Goal: Contribute content: Contribute content

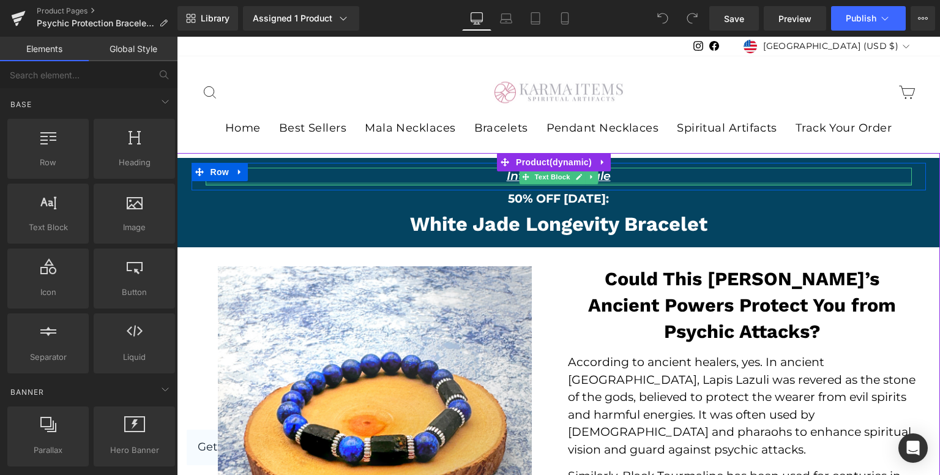
click at [494, 184] on div at bounding box center [559, 183] width 706 height 3
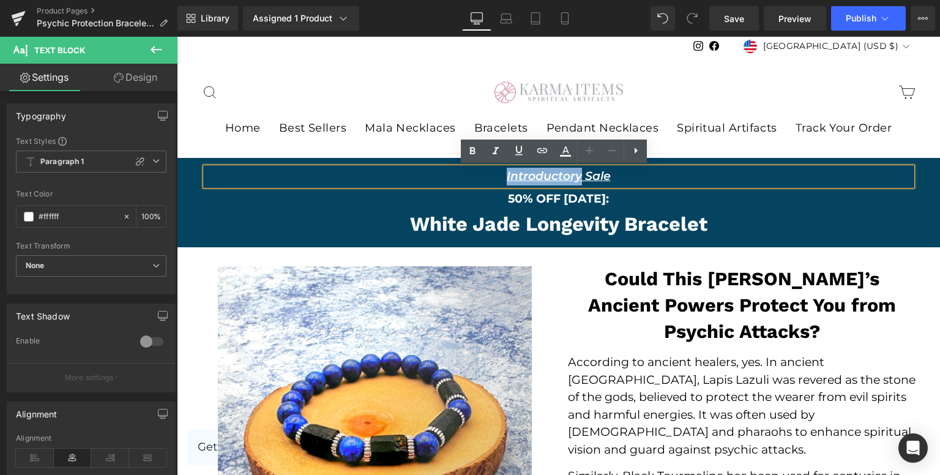
drag, startPoint x: 511, startPoint y: 176, endPoint x: 573, endPoint y: 175, distance: 61.2
click at [573, 175] on u "Introductory Sale" at bounding box center [558, 176] width 104 height 14
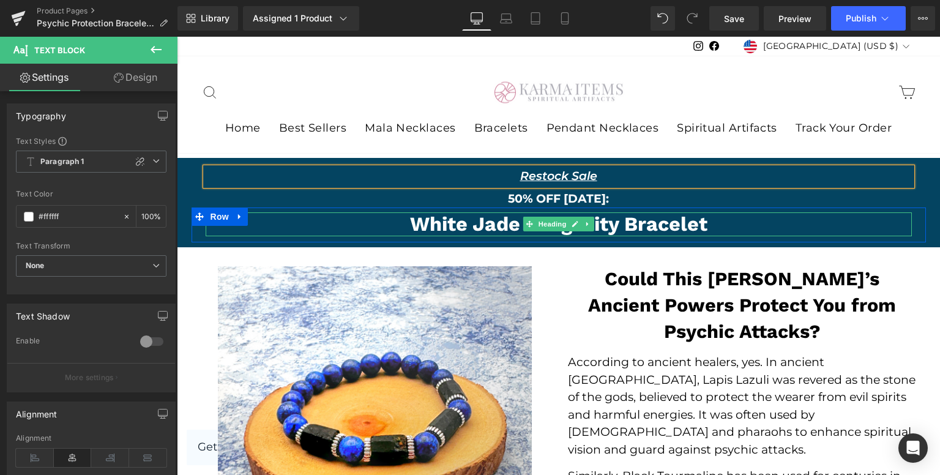
click at [481, 228] on h2 "White Jade Longevity Bracelet" at bounding box center [559, 224] width 706 height 24
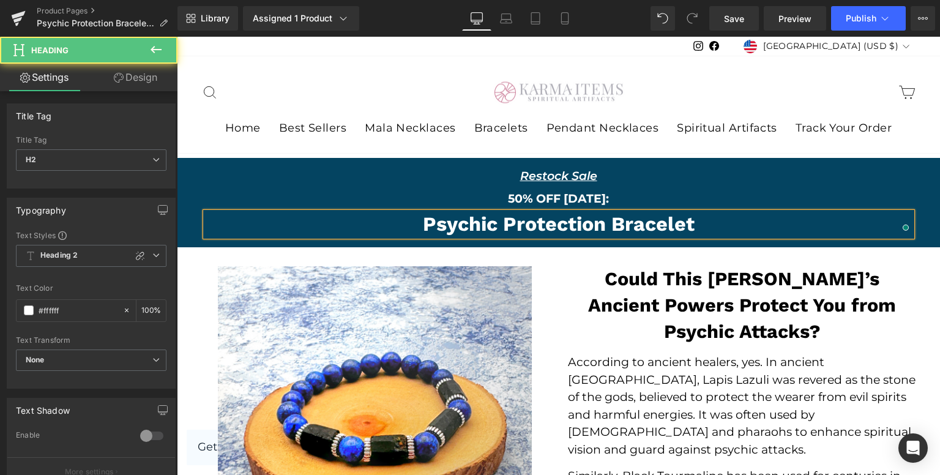
click at [404, 228] on h2 "Psychic Protection Bracelet" at bounding box center [559, 224] width 706 height 24
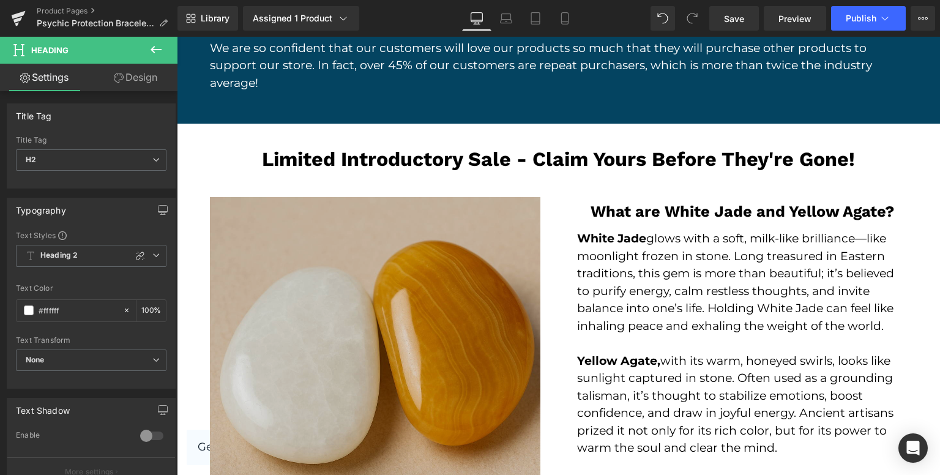
scroll to position [1957, 0]
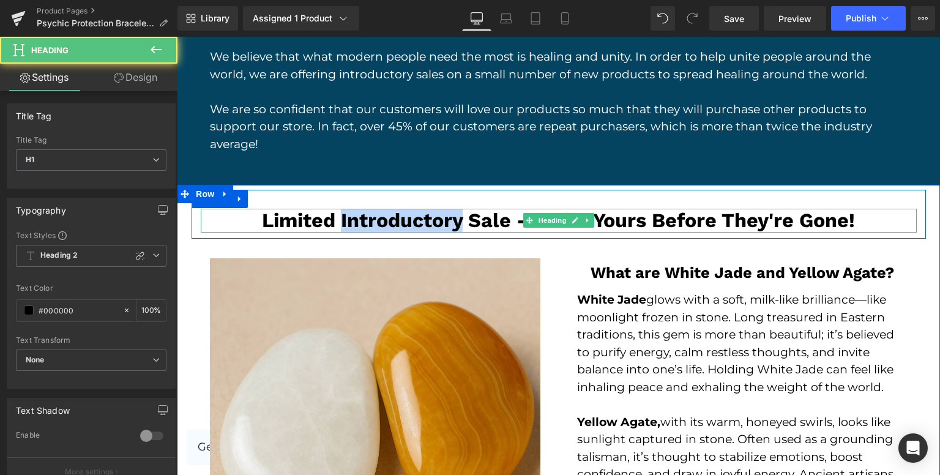
drag, startPoint x: 335, startPoint y: 173, endPoint x: 453, endPoint y: 179, distance: 117.6
click at [453, 209] on h1 "Limited Introductory Sale - Claim Yours Before They're Gone!" at bounding box center [559, 221] width 716 height 24
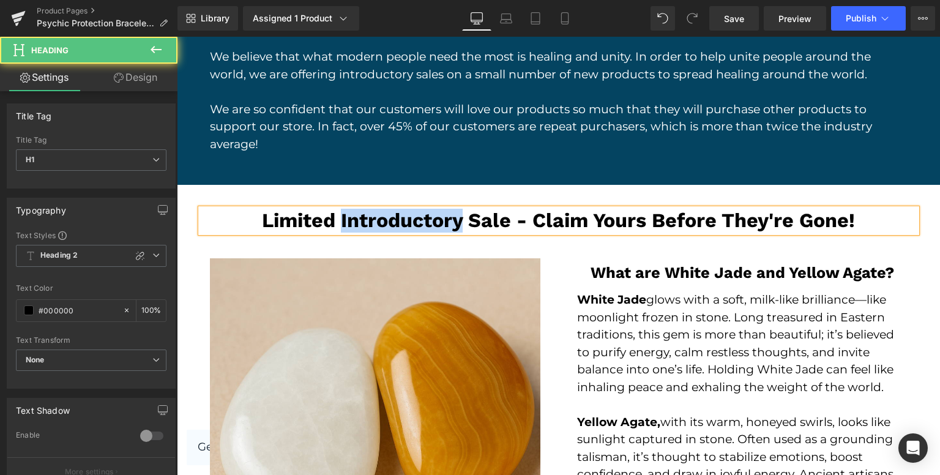
click at [459, 209] on h1 "Limited Introductory Sale - Claim Yours Before They're Gone!" at bounding box center [559, 221] width 716 height 24
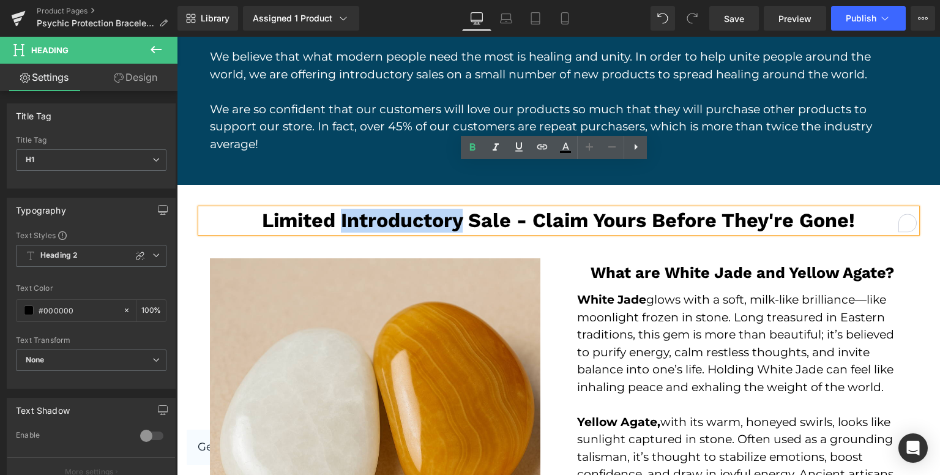
drag, startPoint x: 459, startPoint y: 174, endPoint x: 353, endPoint y: 176, distance: 105.8
click at [342, 209] on h1 "Limited Introductory Sale - Claim Yours Before They're Gone!" at bounding box center [559, 221] width 716 height 24
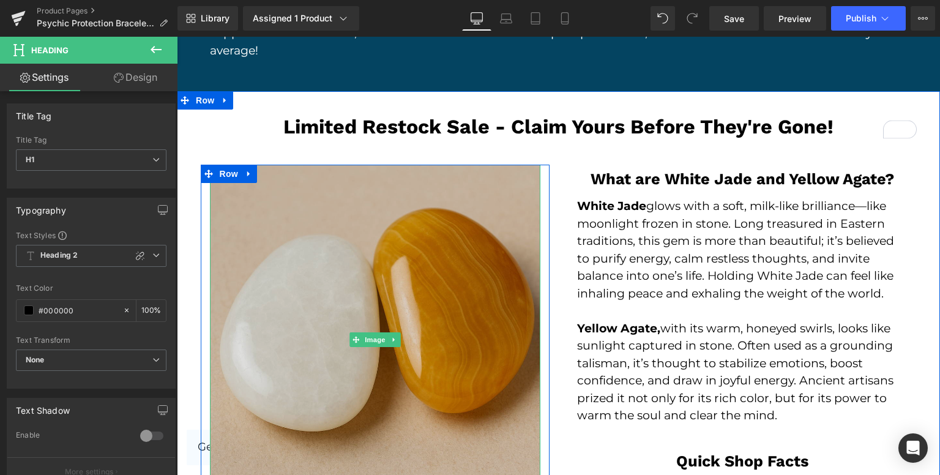
scroll to position [2141, 0]
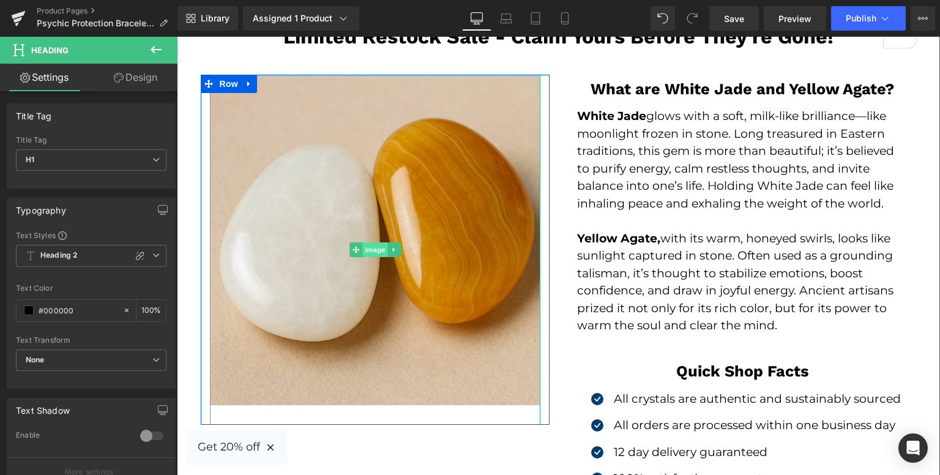
click at [372, 242] on span "Image" at bounding box center [375, 249] width 26 height 15
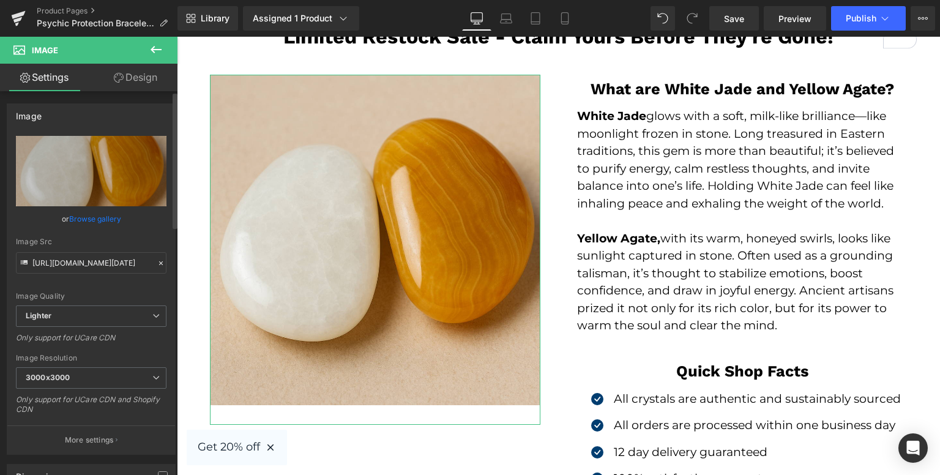
click at [110, 218] on link "Browse gallery" at bounding box center [95, 218] width 52 height 21
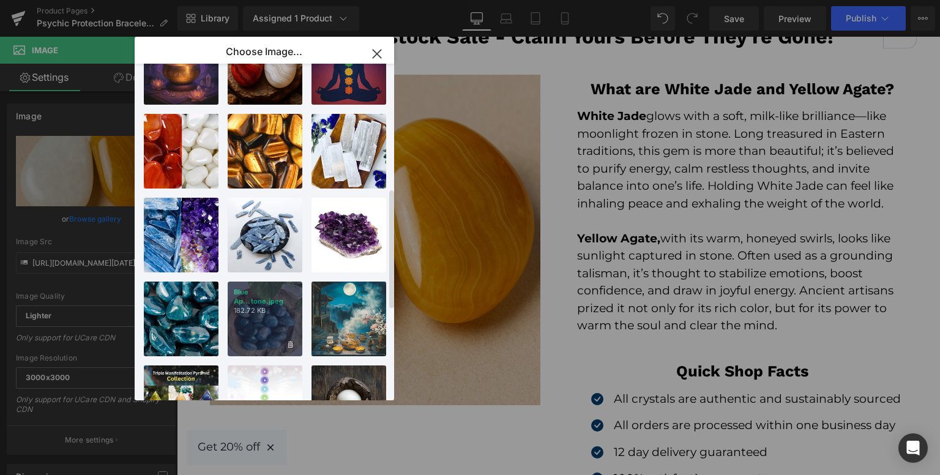
scroll to position [298, 0]
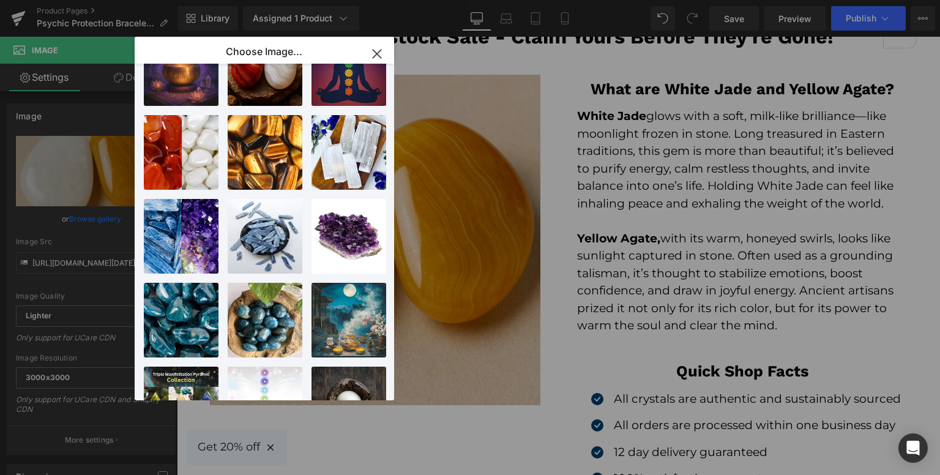
click at [377, 60] on icon "button" at bounding box center [377, 54] width 20 height 20
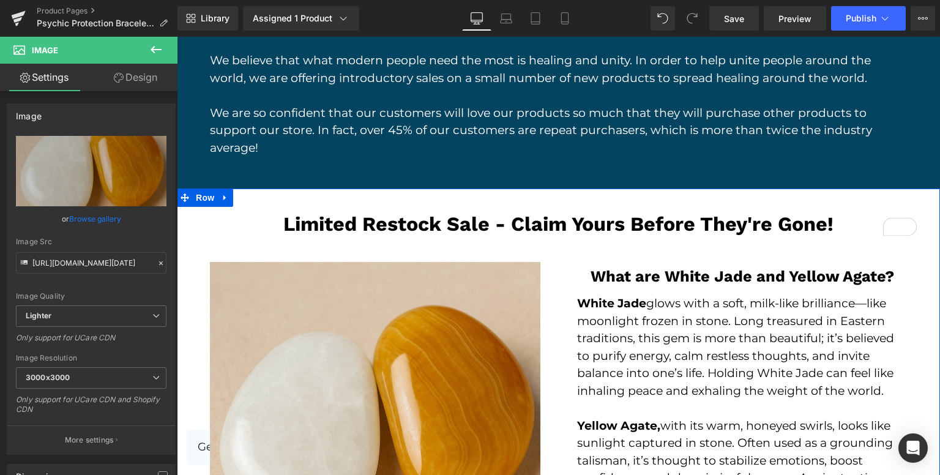
scroll to position [2019, 0]
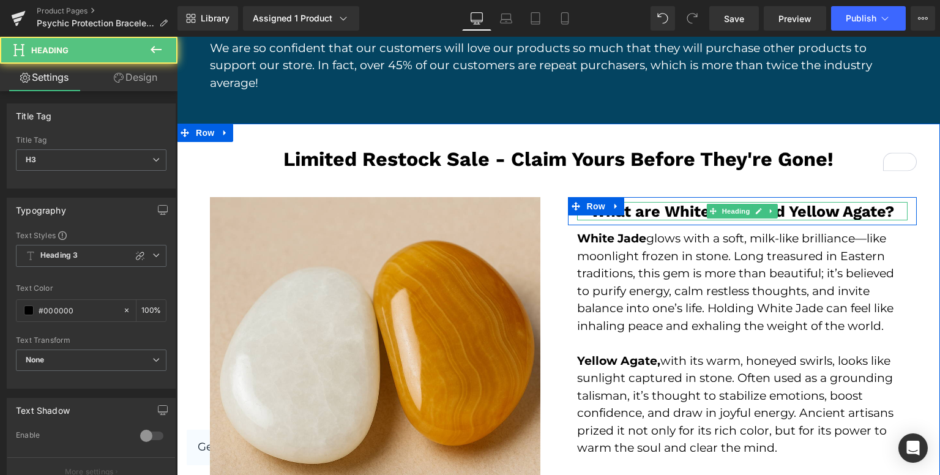
drag, startPoint x: 631, startPoint y: 166, endPoint x: 651, endPoint y: 166, distance: 20.2
click at [651, 202] on h3 "What are White Jade and Yellow Agate?" at bounding box center [742, 211] width 330 height 18
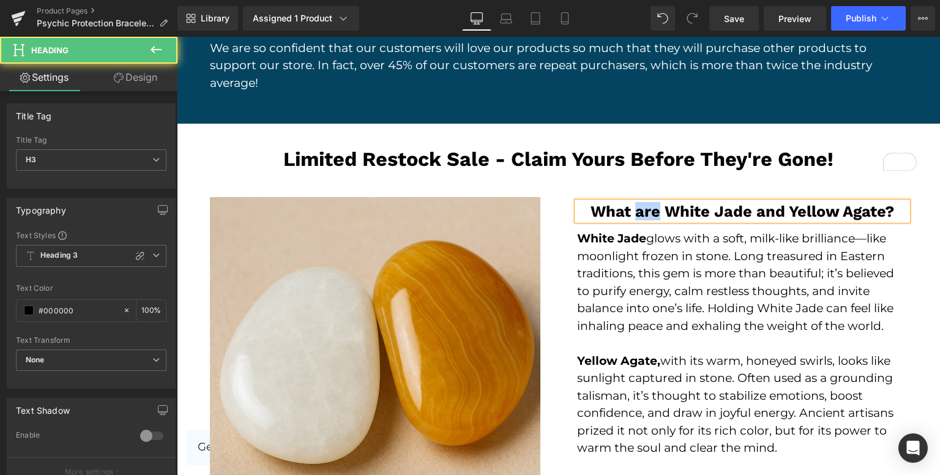
click at [652, 202] on h3 "What are White Jade and Yellow Agate?" at bounding box center [742, 211] width 330 height 18
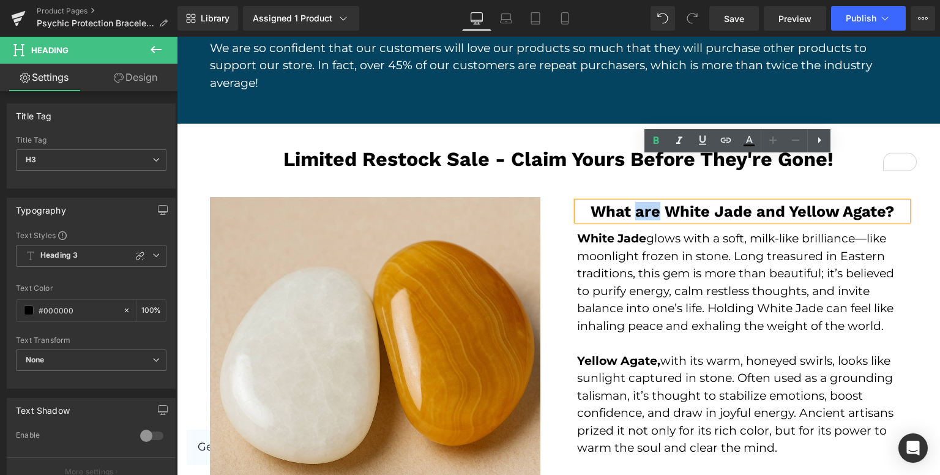
drag, startPoint x: 656, startPoint y: 166, endPoint x: 631, endPoint y: 165, distance: 25.1
click at [631, 202] on h3 "What are White Jade and Yellow Agate?" at bounding box center [742, 211] width 330 height 18
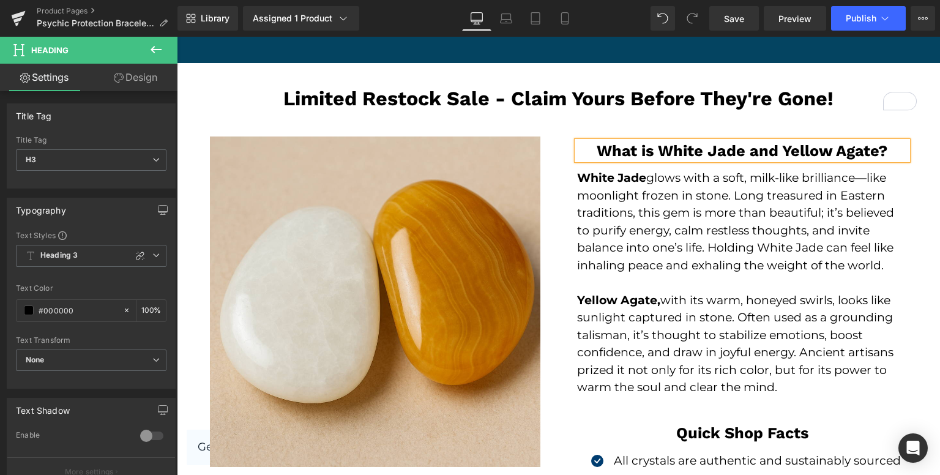
scroll to position [2080, 0]
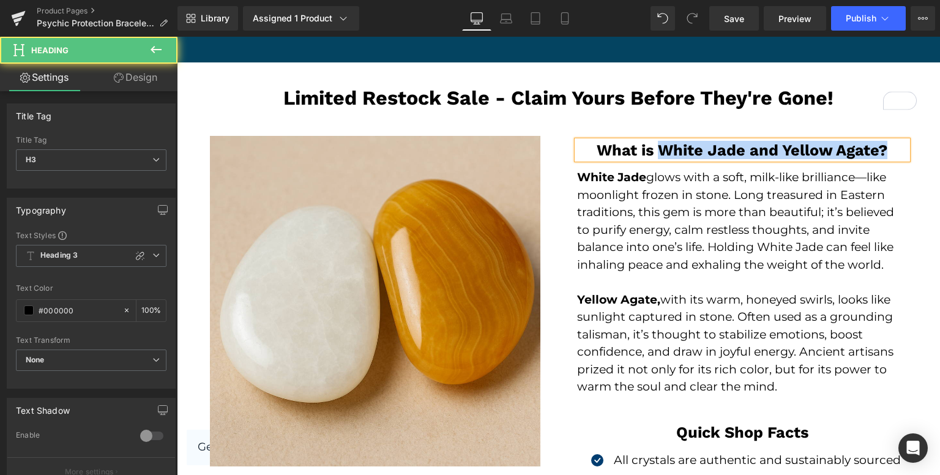
drag, startPoint x: 654, startPoint y: 103, endPoint x: 875, endPoint y: 95, distance: 221.6
click at [875, 141] on h3 "What is White Jade and Yellow Agate?" at bounding box center [742, 150] width 330 height 18
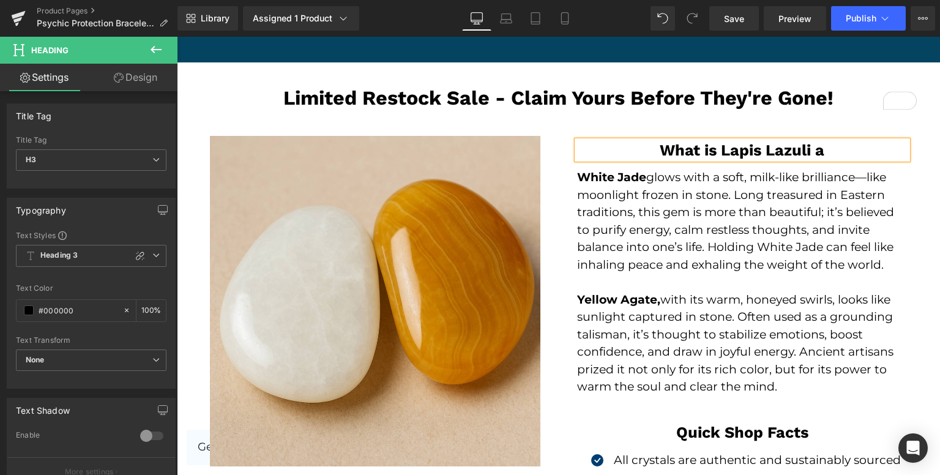
click at [713, 141] on h3 "What is Lapis Lazuli a" at bounding box center [742, 150] width 330 height 18
click at [829, 141] on h3 "What are Lapis Lazuli a" at bounding box center [742, 150] width 330 height 18
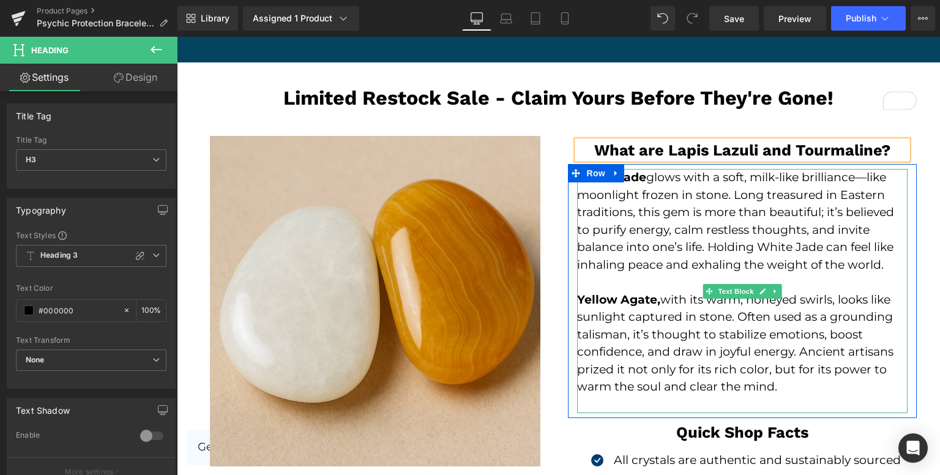
click at [644, 169] on p "White Jade glows with a soft, milk-like brilliance—like moonlight frozen in sto…" at bounding box center [742, 221] width 330 height 105
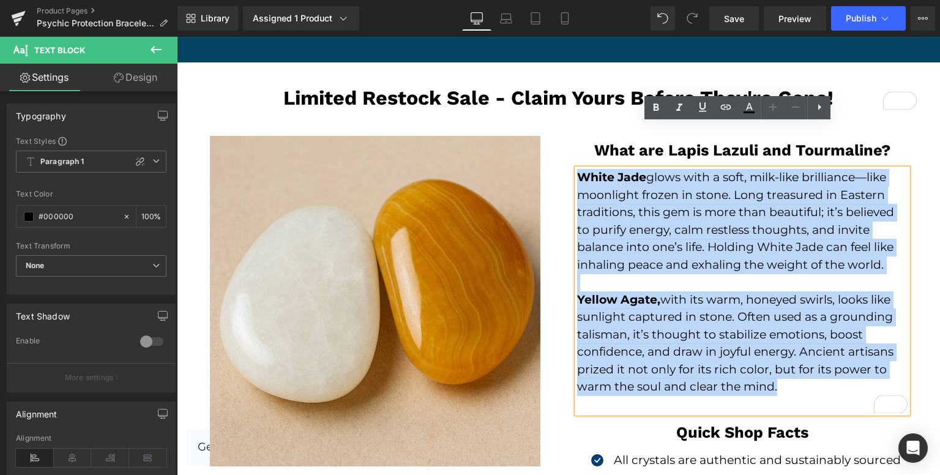
drag, startPoint x: 574, startPoint y: 136, endPoint x: 837, endPoint y: 339, distance: 331.8
click at [837, 339] on div "White Jade glows with a soft, milk-like brilliance—like moonlight frozen in sto…" at bounding box center [742, 291] width 330 height 244
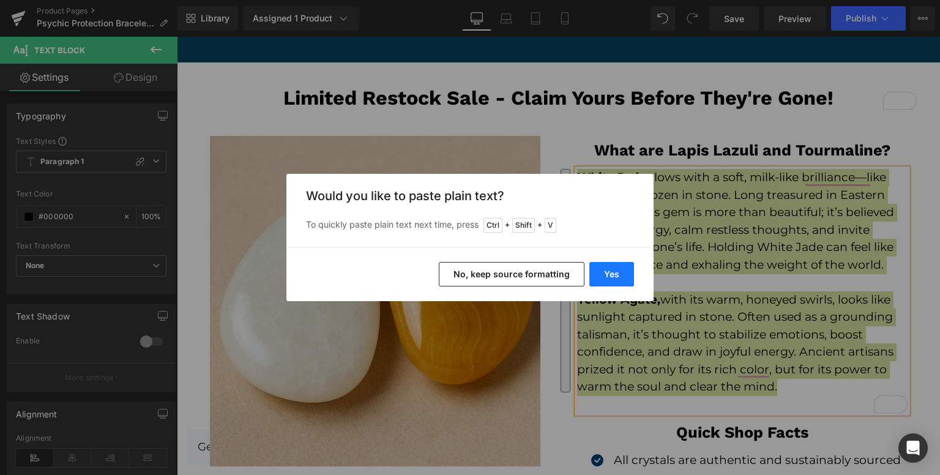
click at [602, 275] on button "Yes" at bounding box center [611, 274] width 45 height 24
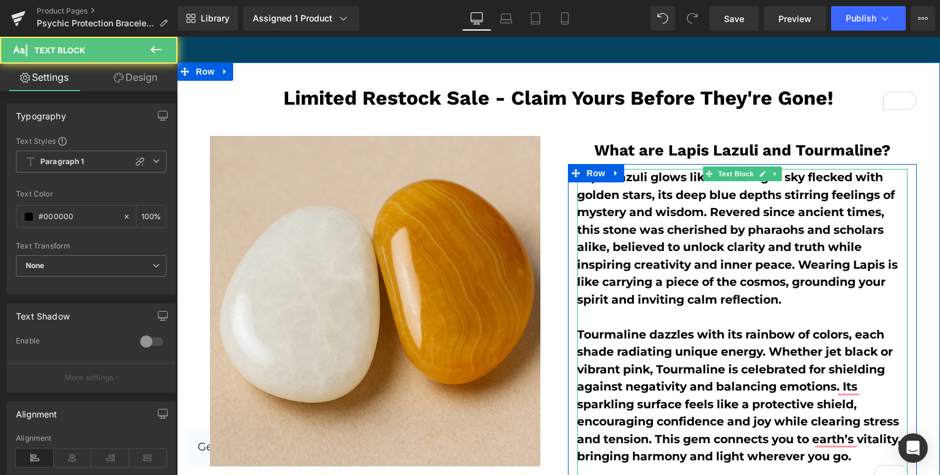
click at [655, 308] on p "To enrich screen reader interactions, please activate Accessibility in Grammarl…" at bounding box center [742, 317] width 330 height 18
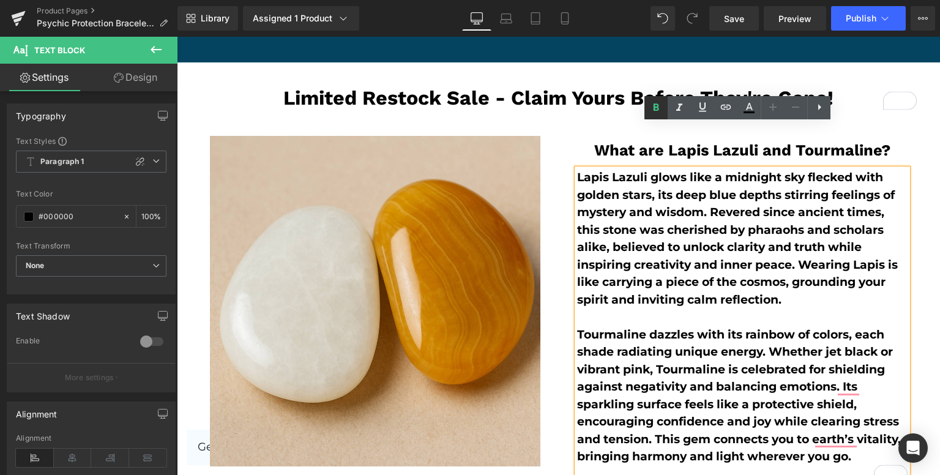
click at [652, 114] on icon at bounding box center [655, 107] width 15 height 15
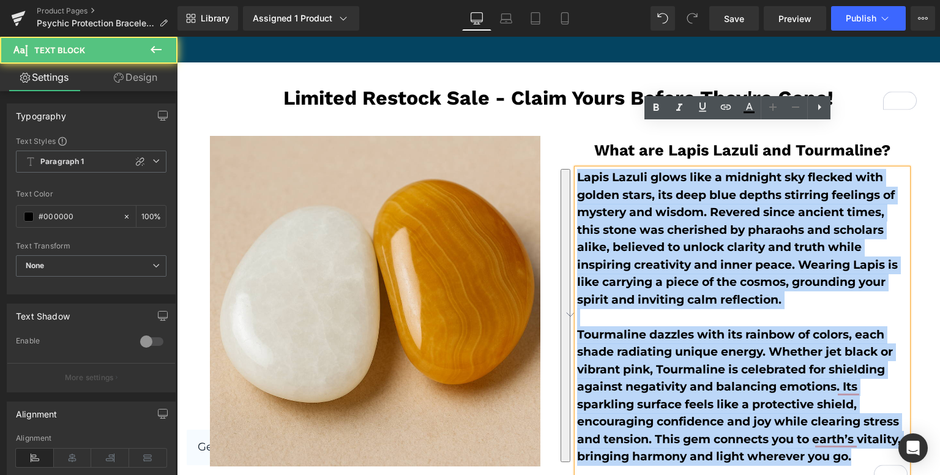
drag, startPoint x: 571, startPoint y: 135, endPoint x: 866, endPoint y: 411, distance: 404.2
click at [866, 411] on div "Lapis Lazuli glows like a midnight sky flecked with golden stars, its deep blue…" at bounding box center [742, 326] width 330 height 314
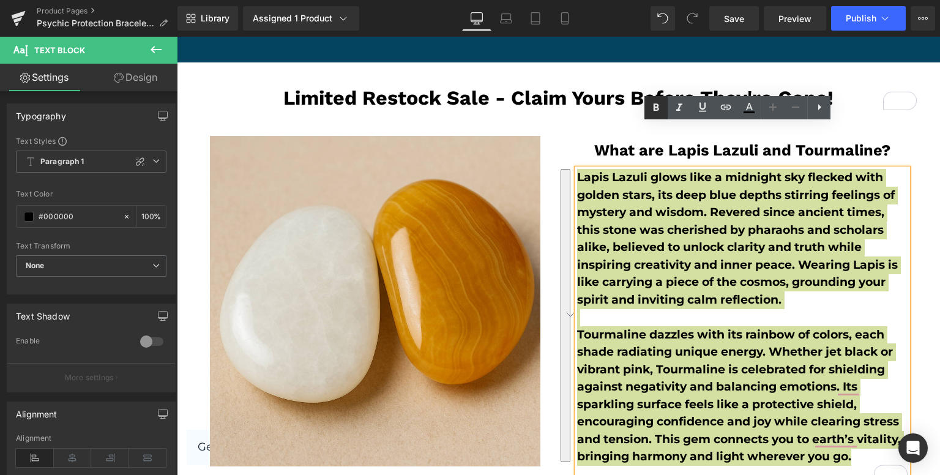
click at [658, 106] on icon at bounding box center [655, 107] width 15 height 15
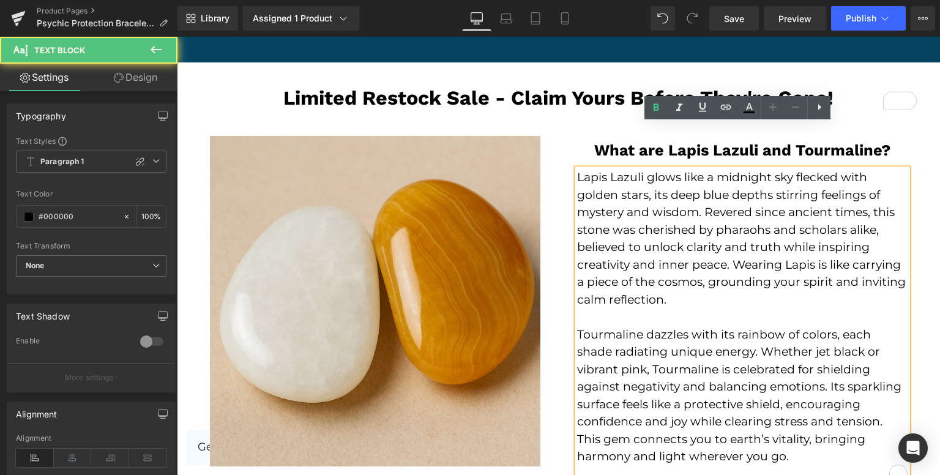
drag, startPoint x: 640, startPoint y: 129, endPoint x: 575, endPoint y: 128, distance: 65.5
click at [577, 169] on p "Lapis Lazuli glows like a midnight sky flecked with golden stars, its deep blue…" at bounding box center [742, 238] width 330 height 139
drag, startPoint x: 573, startPoint y: 136, endPoint x: 639, endPoint y: 136, distance: 66.1
click at [639, 169] on p "Lapis Lazuli glows like a midnight sky flecked with golden stars, its deep blue…" at bounding box center [742, 238] width 330 height 139
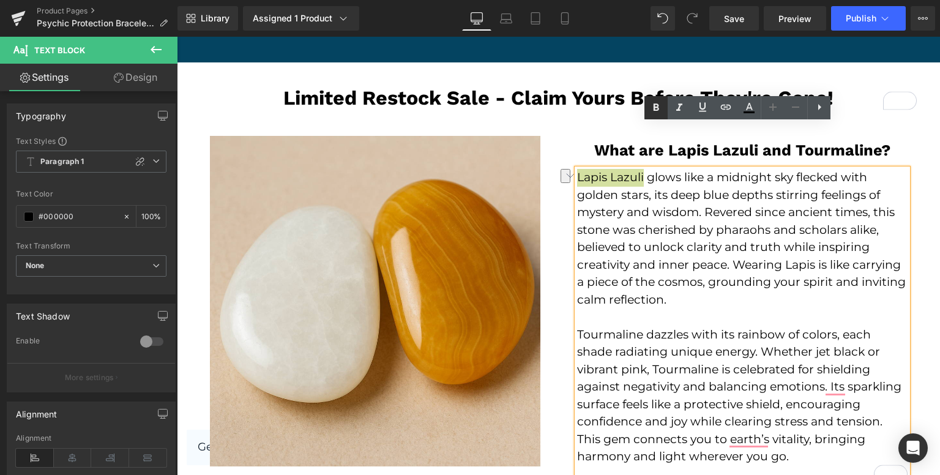
click at [658, 103] on icon at bounding box center [655, 107] width 15 height 15
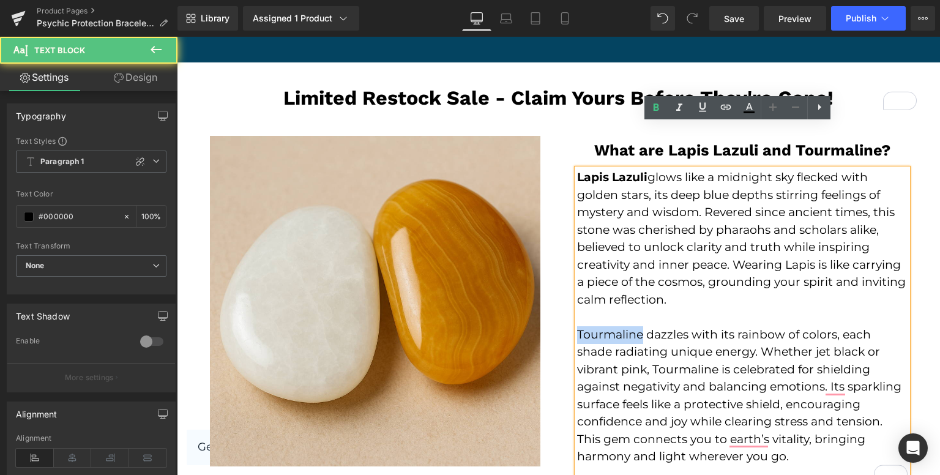
drag, startPoint x: 637, startPoint y: 286, endPoint x: 572, endPoint y: 287, distance: 64.8
click at [577, 326] on p "Tourmaline dazzles with its rainbow of colors, each shade radiating unique ener…" at bounding box center [742, 395] width 330 height 139
click at [656, 113] on icon at bounding box center [655, 107] width 15 height 15
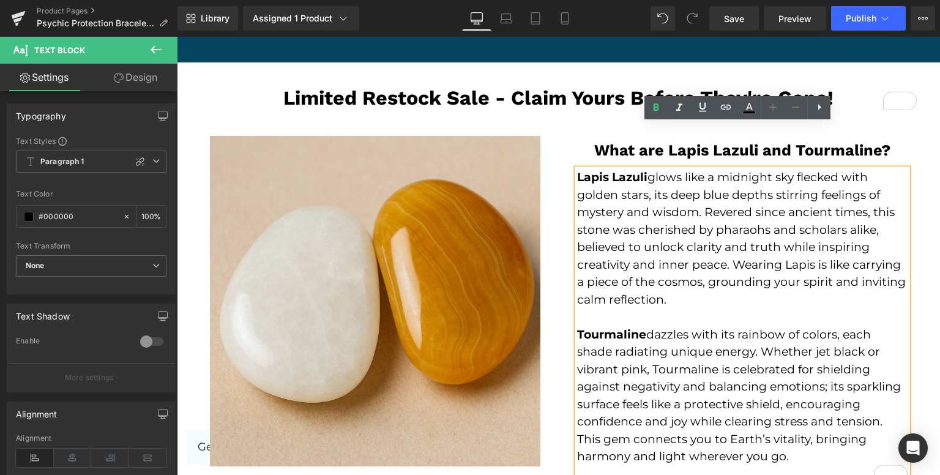
click at [617, 308] on p "To enrich screen reader interactions, please activate Accessibility in Grammarl…" at bounding box center [742, 317] width 330 height 18
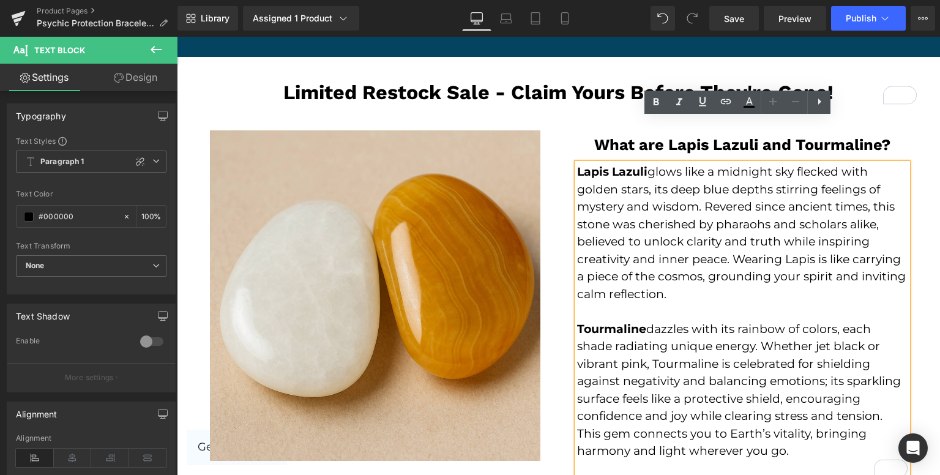
scroll to position [2077, 0]
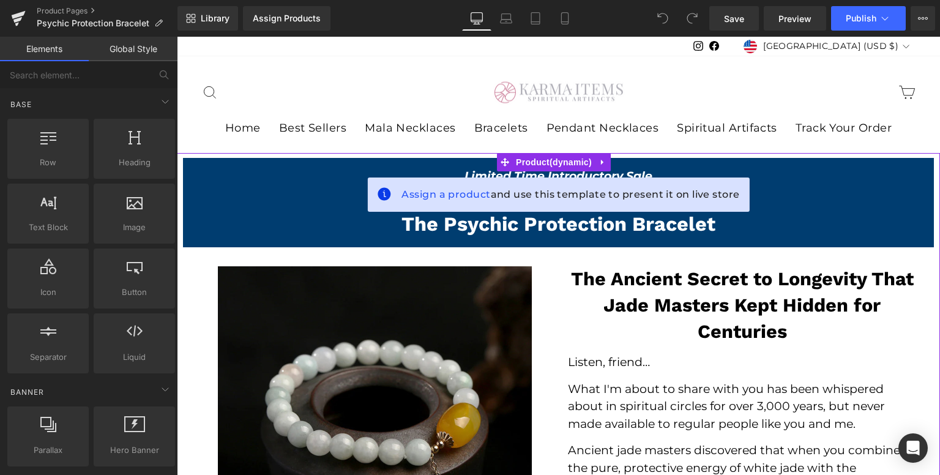
click at [616, 299] on strong "The Ancient Secret to Longevity That Jade Masters Kept Hidden for Centuries" at bounding box center [742, 305] width 343 height 74
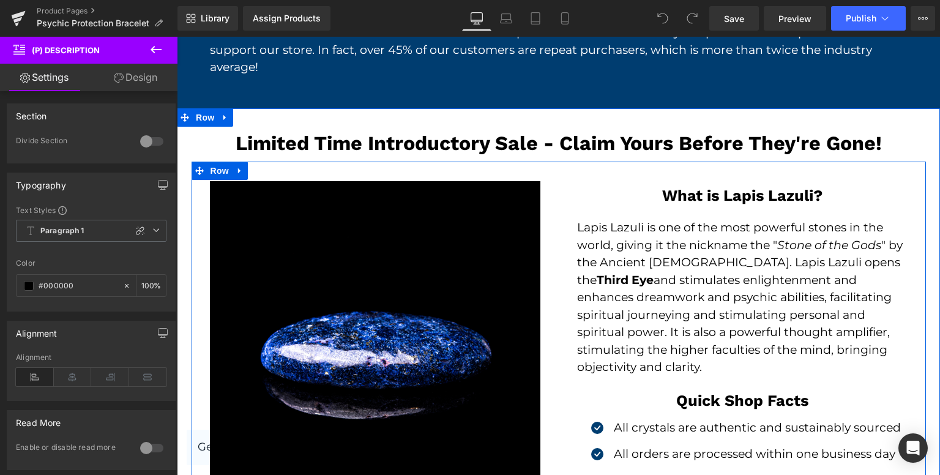
scroll to position [2263, 0]
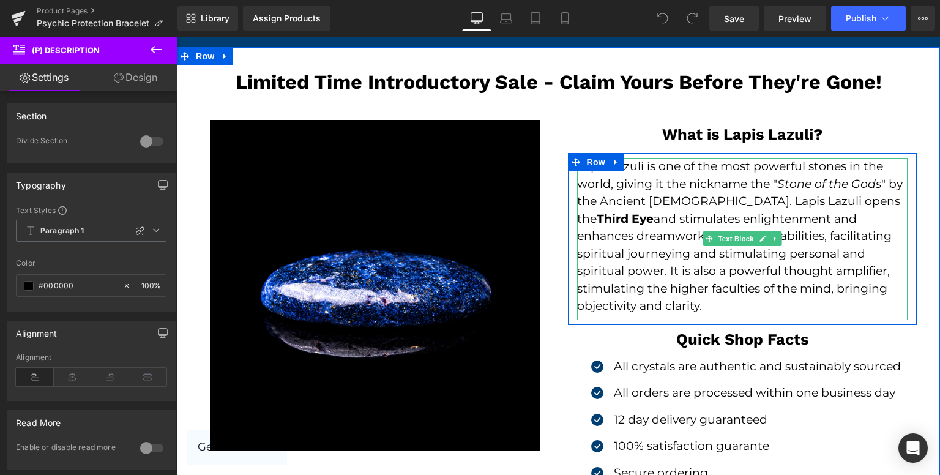
click at [651, 248] on div "Lapis Lazuli is one of the most powerful stones in the world, giving it the nic…" at bounding box center [742, 236] width 330 height 157
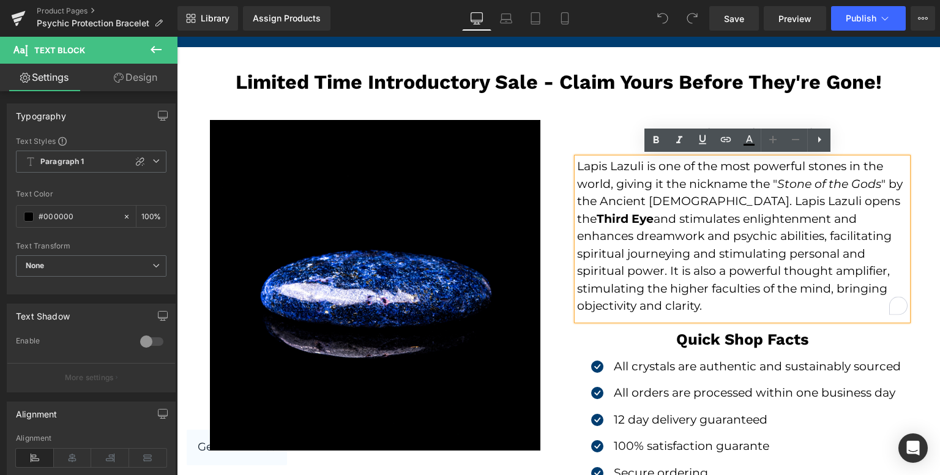
drag, startPoint x: 620, startPoint y: 304, endPoint x: 576, endPoint y: 169, distance: 141.6
click at [577, 169] on div "Lapis Lazuli is one of the most powerful stones in the world, giving it the nic…" at bounding box center [742, 236] width 330 height 157
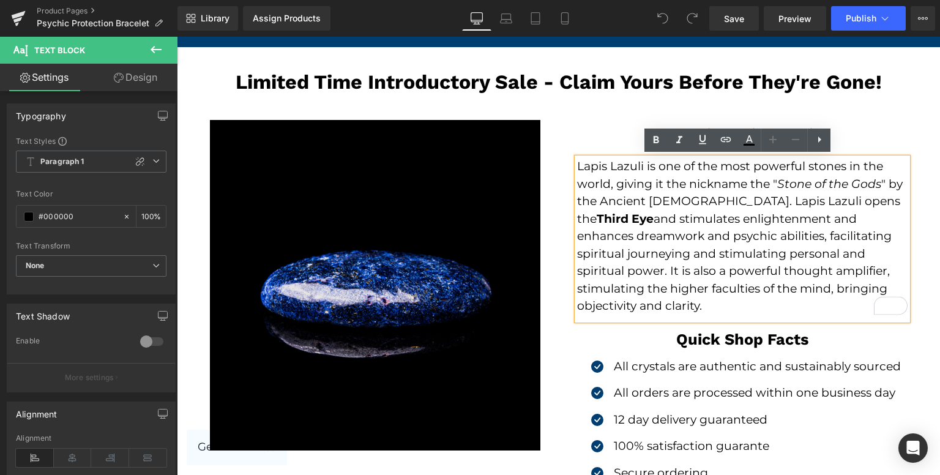
copy div "Lapis Lazuli is one of the most powerful stones in the world, giving it the nic…"
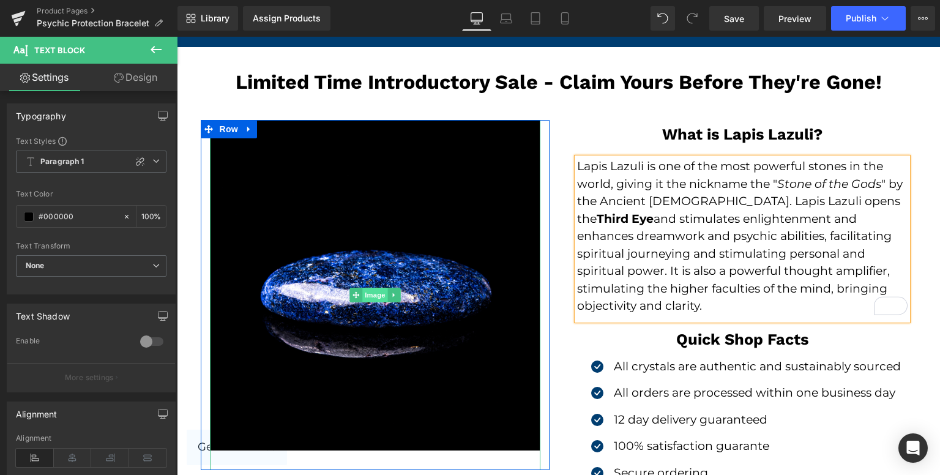
click at [365, 297] on span "Image" at bounding box center [375, 294] width 26 height 15
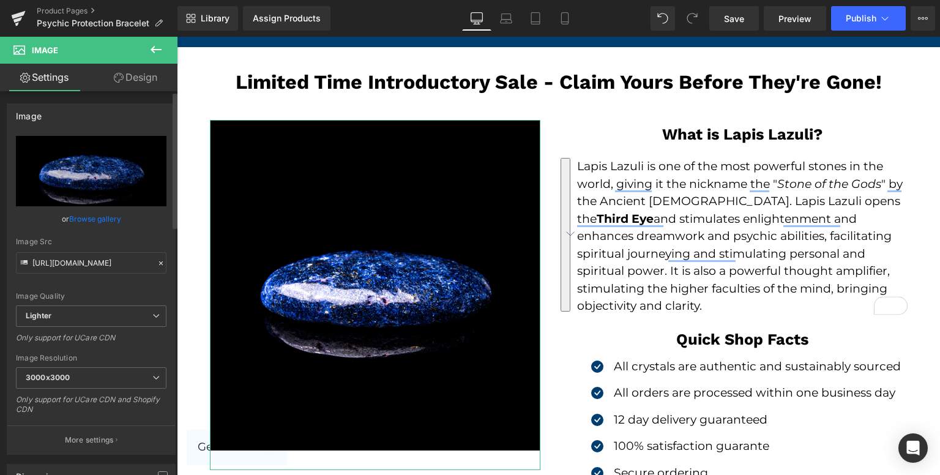
click at [95, 218] on link "Browse gallery" at bounding box center [95, 218] width 52 height 21
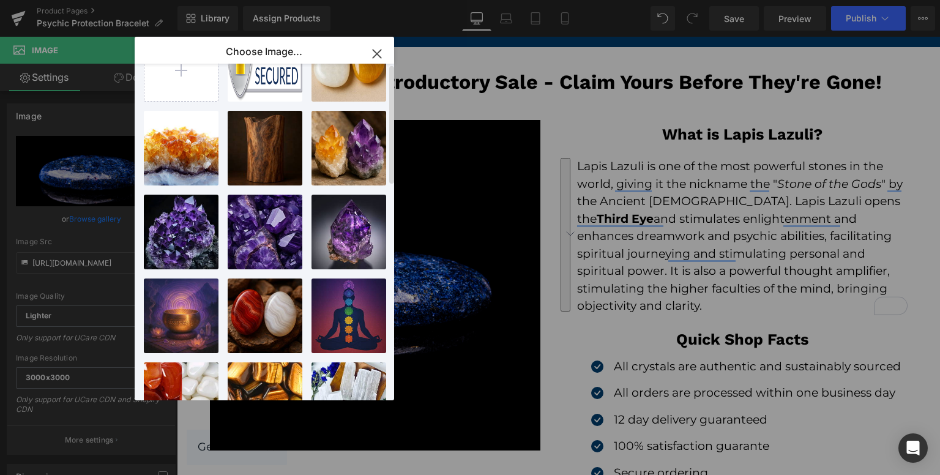
scroll to position [0, 0]
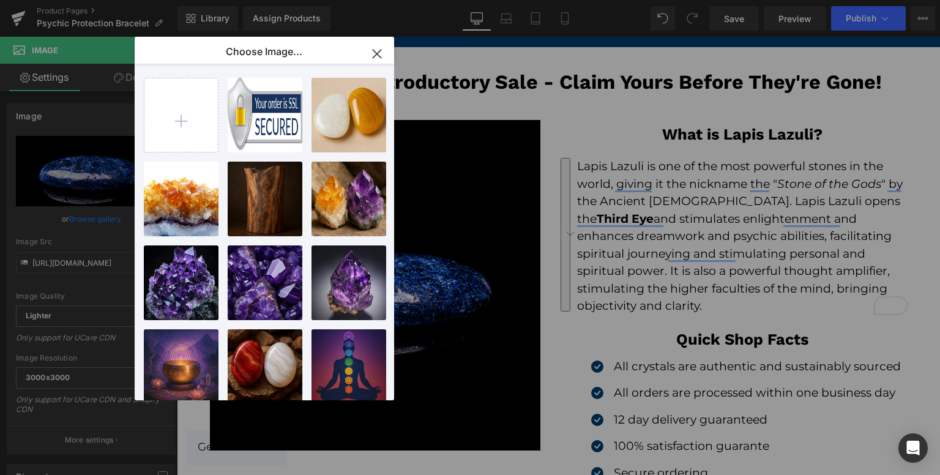
click at [370, 54] on icon "button" at bounding box center [377, 54] width 20 height 20
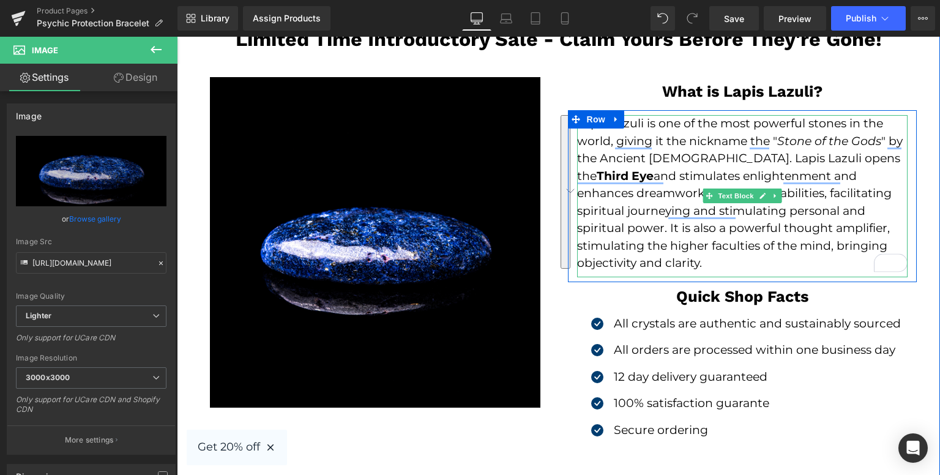
scroll to position [2324, 0]
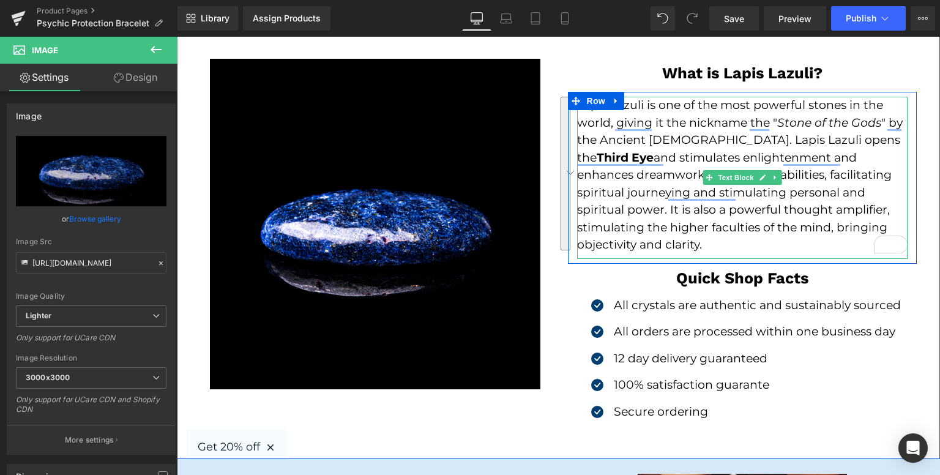
click at [675, 251] on div "Lapis Lazuli is one of the most powerful stones in the world, giving it the nic…" at bounding box center [742, 175] width 330 height 157
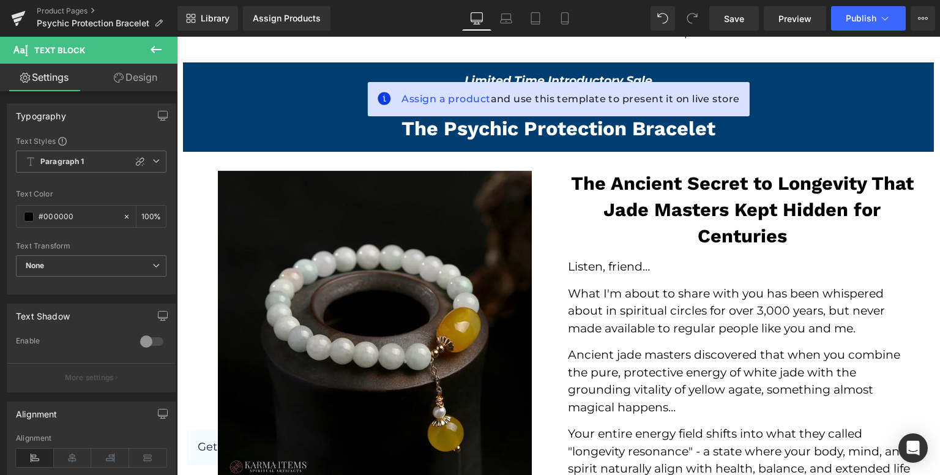
scroll to position [0, 0]
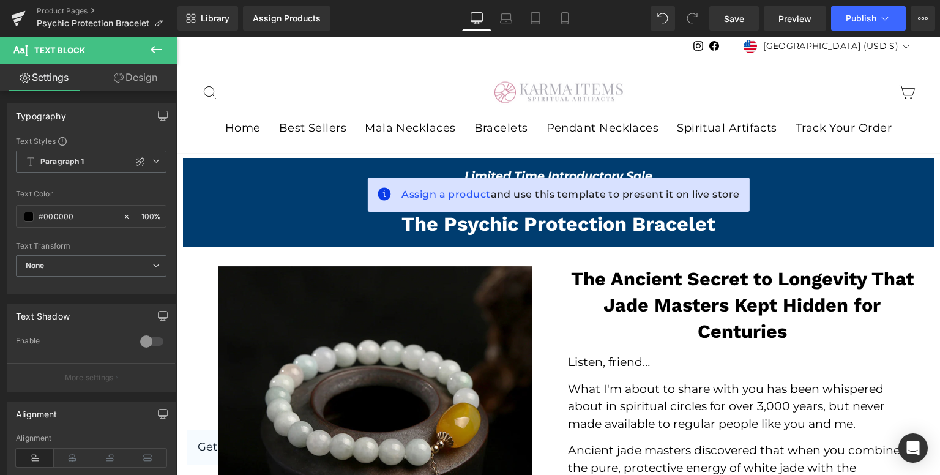
click at [807, 232] on h2 "The Psychic Protection Bracelet" at bounding box center [559, 224] width 706 height 24
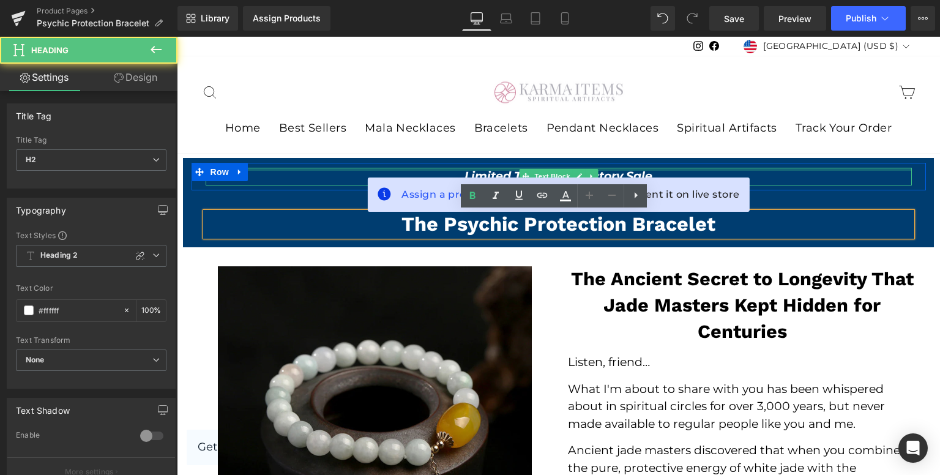
click at [589, 168] on div at bounding box center [559, 169] width 706 height 3
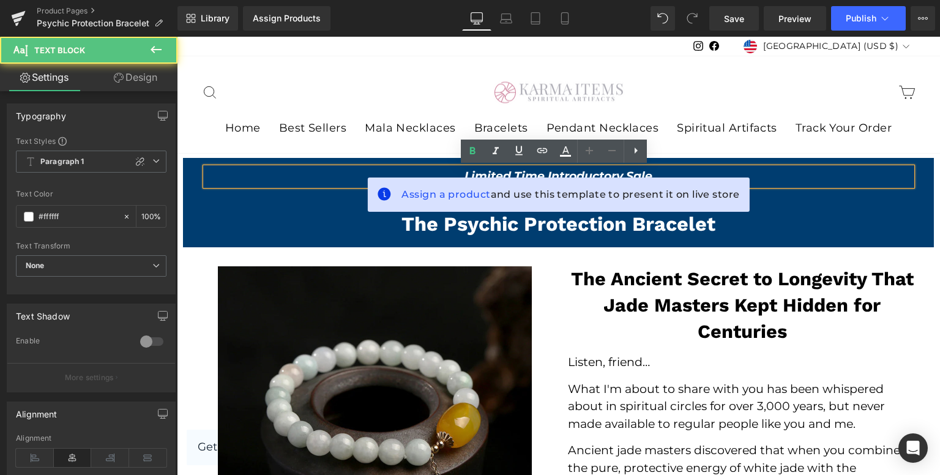
click at [633, 169] on u "Limited Time Introductory Sale" at bounding box center [558, 176] width 188 height 14
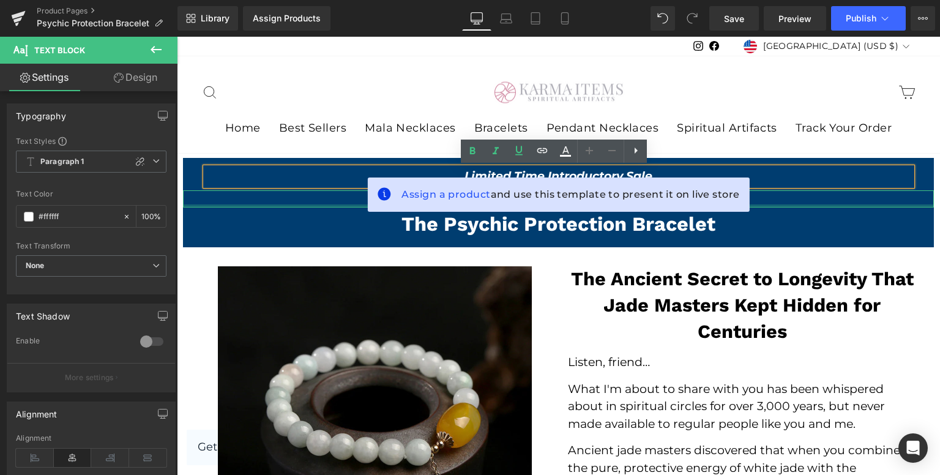
click at [829, 238] on div "The Psychic Protection Bracelet Heading Row" at bounding box center [558, 224] width 734 height 35
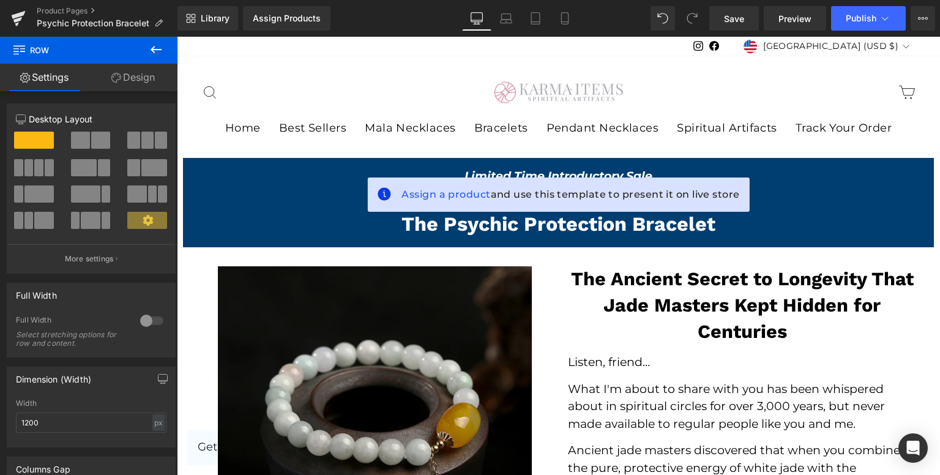
click at [778, 242] on div "Limited Time Introductory Sale Text Block Row 50% OFF TODAY: Text Block The Psy…" at bounding box center [558, 202] width 751 height 89
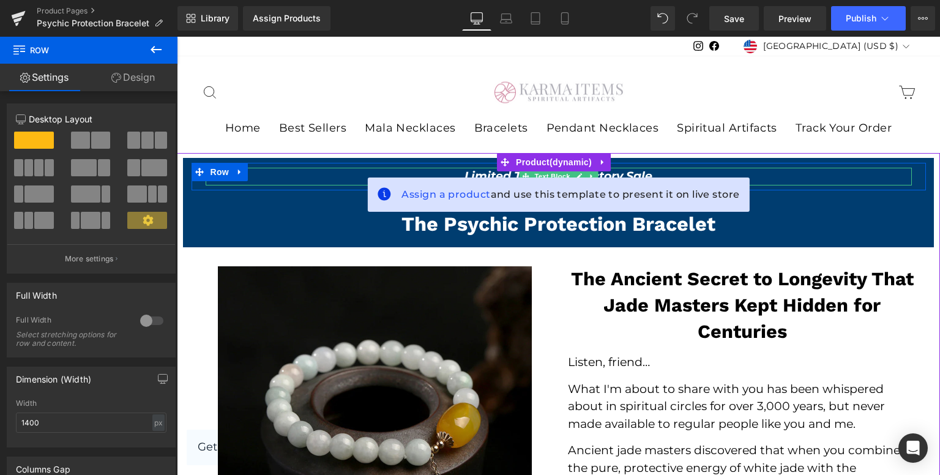
click at [627, 174] on u "Limited Time Introductory Sale" at bounding box center [558, 176] width 188 height 14
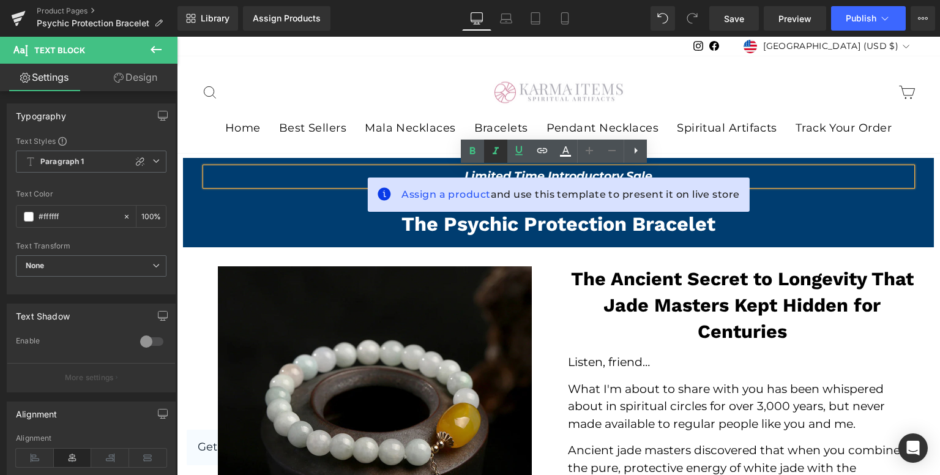
click at [500, 154] on icon at bounding box center [495, 151] width 15 height 15
click at [633, 149] on icon at bounding box center [635, 150] width 15 height 15
click at [656, 150] on icon at bounding box center [658, 150] width 15 height 15
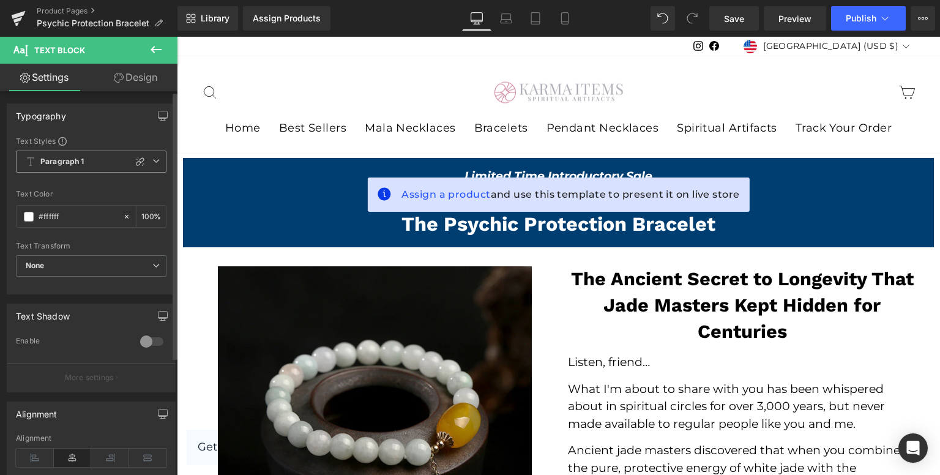
click at [122, 167] on span "Paragraph 1" at bounding box center [91, 161] width 150 height 22
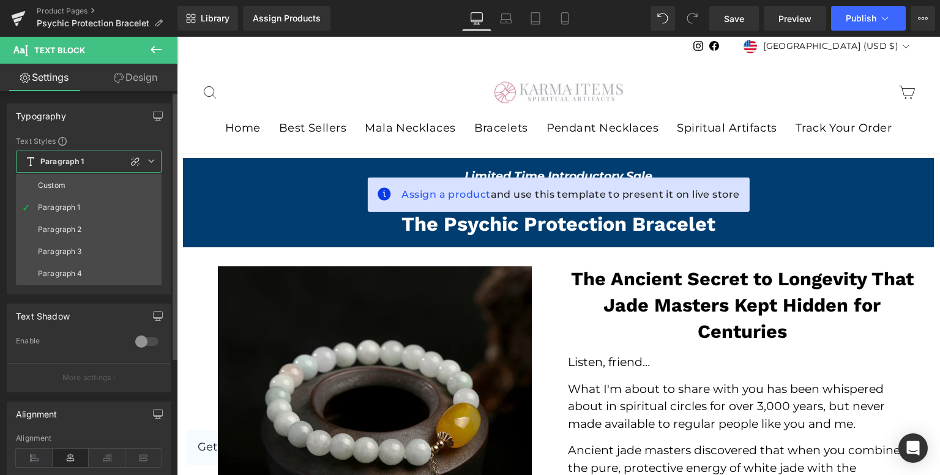
click at [98, 166] on span "Paragraph 1" at bounding box center [89, 161] width 146 height 22
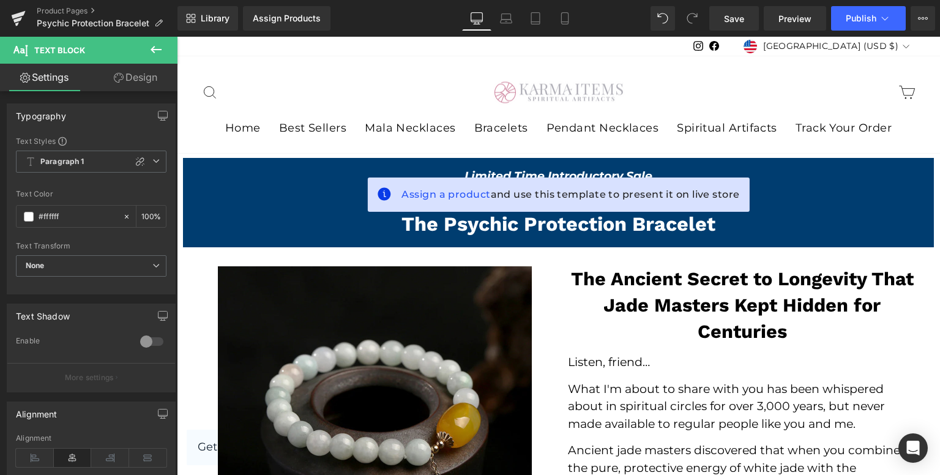
click at [100, 79] on link "Design" at bounding box center [135, 78] width 89 height 28
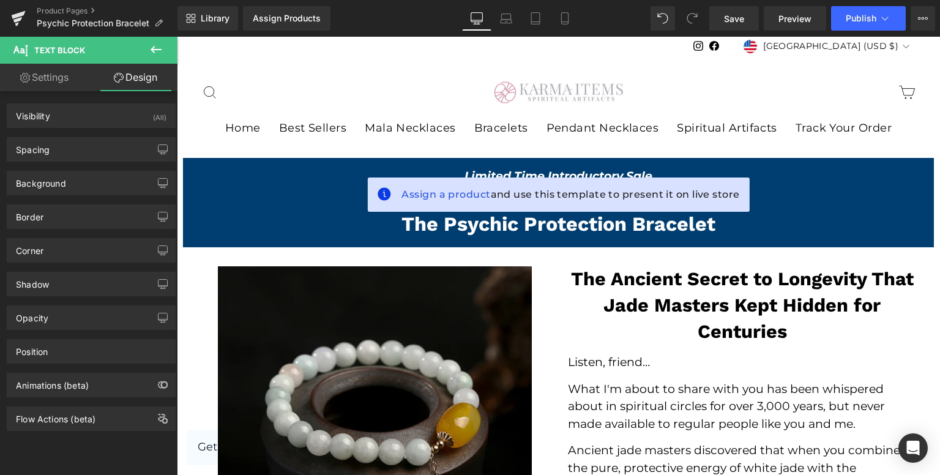
click at [70, 80] on link "Settings" at bounding box center [44, 78] width 89 height 28
type input "100"
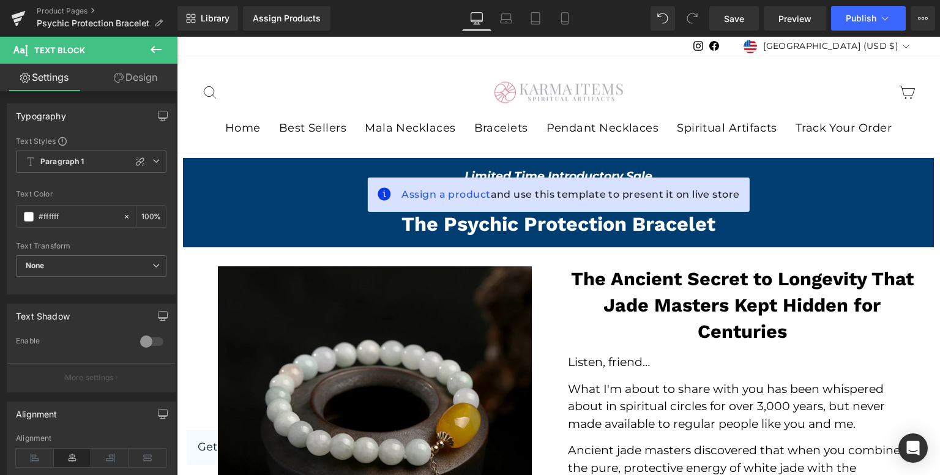
click at [157, 54] on icon at bounding box center [156, 49] width 15 height 15
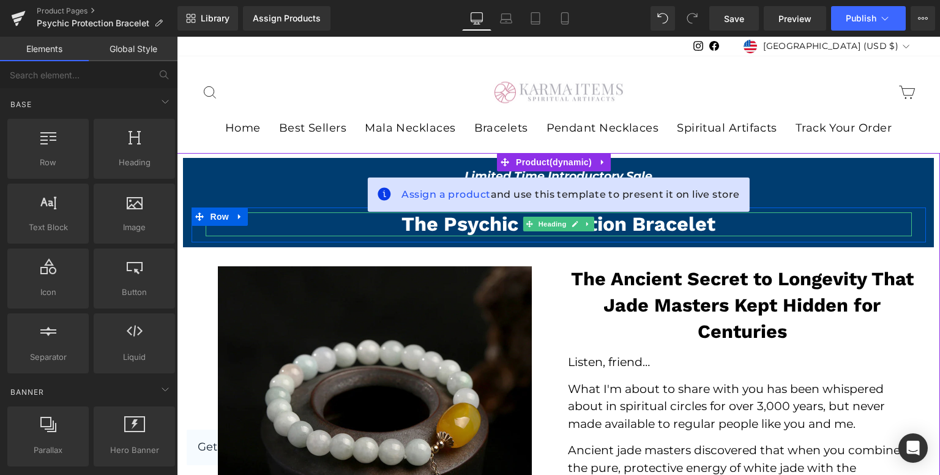
click at [773, 224] on h2 "The Psychic Protection Bracelet" at bounding box center [559, 224] width 706 height 24
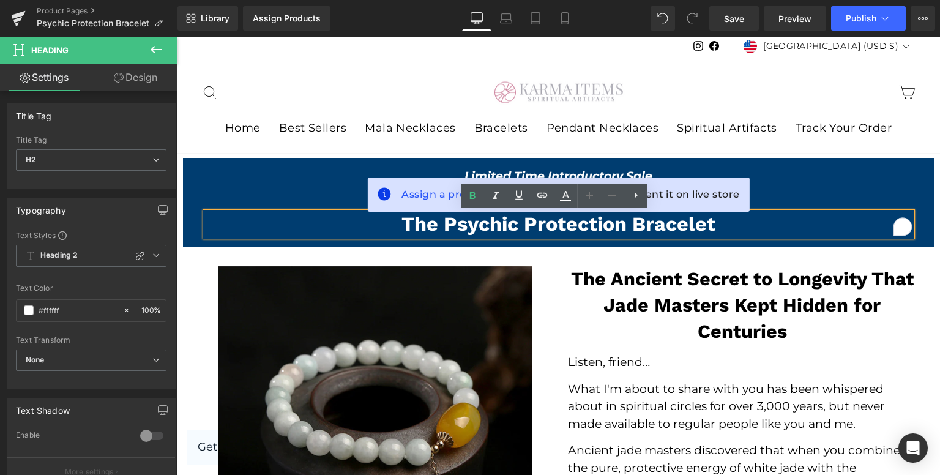
click at [319, 187] on div "Limited Time Introductory Sale Text Block Row" at bounding box center [558, 177] width 734 height 28
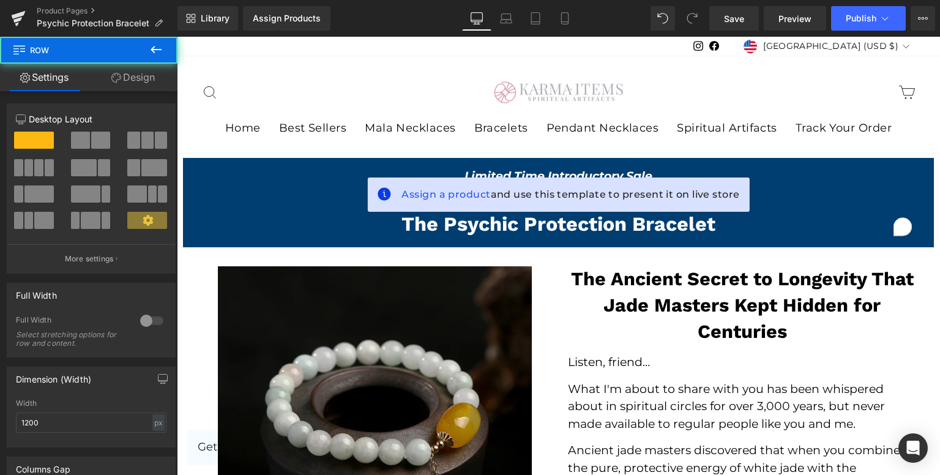
click at [177, 37] on div at bounding box center [177, 37] width 0 height 0
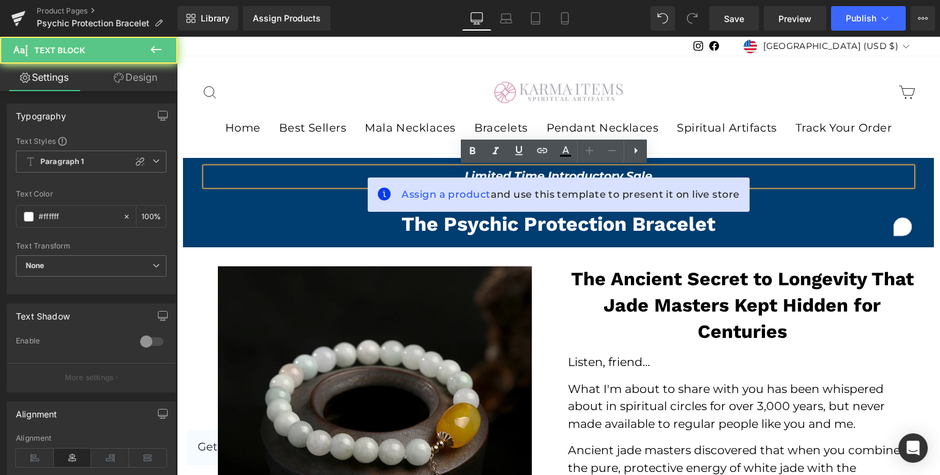
click at [470, 174] on u "Limited Time Introductory Sale" at bounding box center [558, 176] width 188 height 14
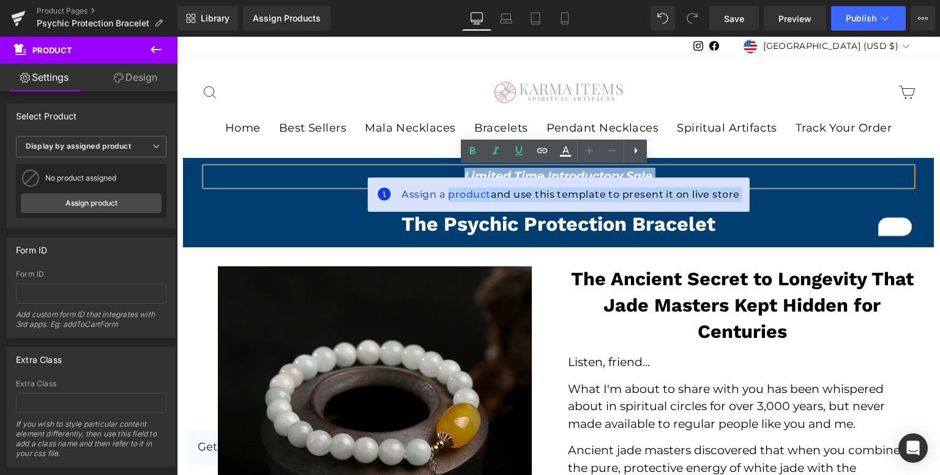
drag, startPoint x: 446, startPoint y: 193, endPoint x: 527, endPoint y: 243, distance: 95.4
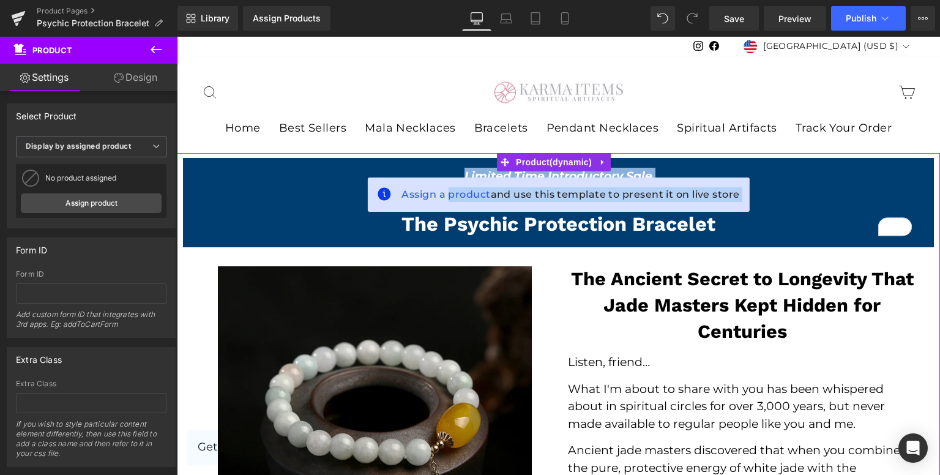
click at [590, 284] on strong "The Ancient Secret to Longevity That Jade Masters Kept Hidden for Centuries" at bounding box center [742, 305] width 343 height 74
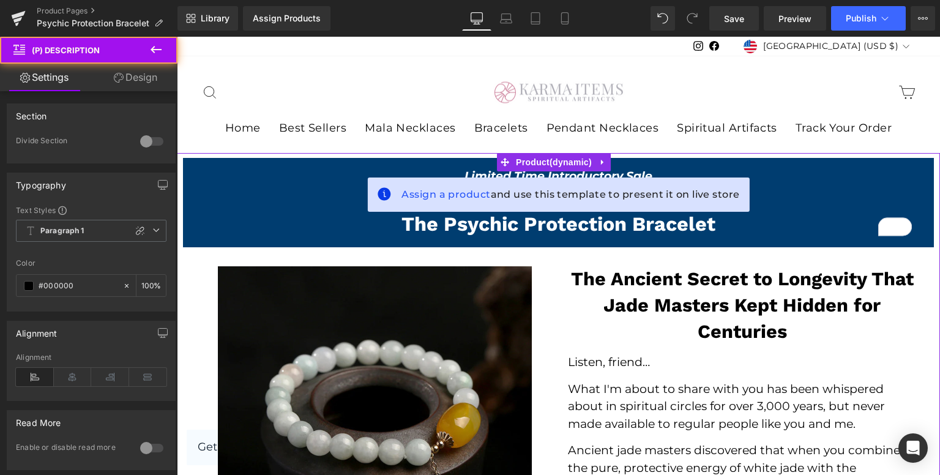
click at [619, 176] on u "Limited Time Introductory Sale" at bounding box center [558, 176] width 188 height 14
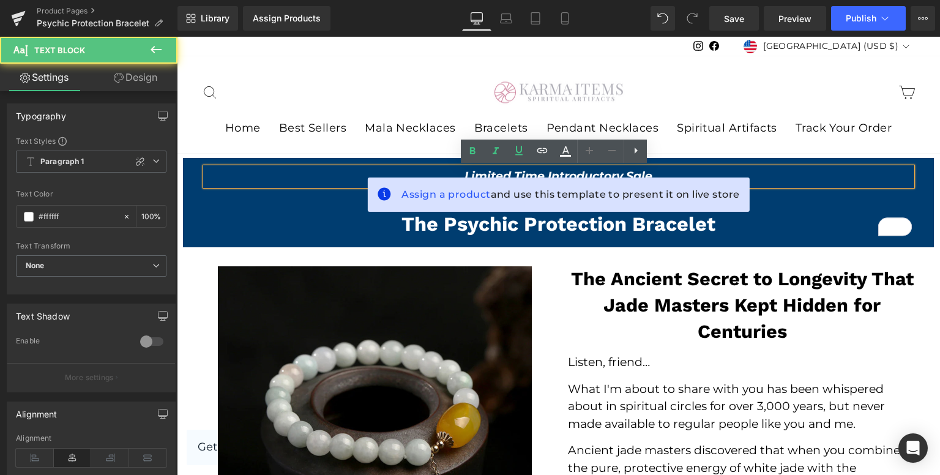
click at [630, 173] on u "Limited Time Introductory Sale" at bounding box center [558, 176] width 188 height 14
click at [486, 174] on u "Limited Time Introductory Sale" at bounding box center [558, 176] width 188 height 14
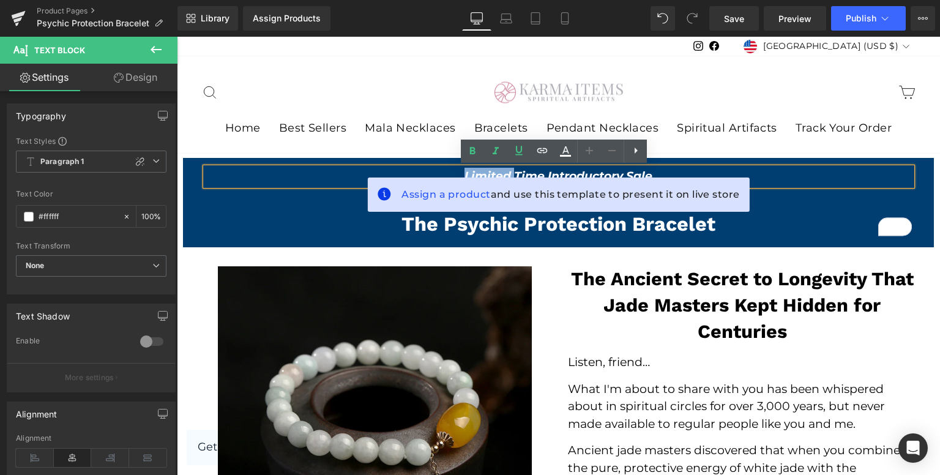
click at [352, 243] on div "Limited Time Introductory Sale Text Block Row 50% OFF TODAY: Text Block The Psy…" at bounding box center [558, 202] width 751 height 89
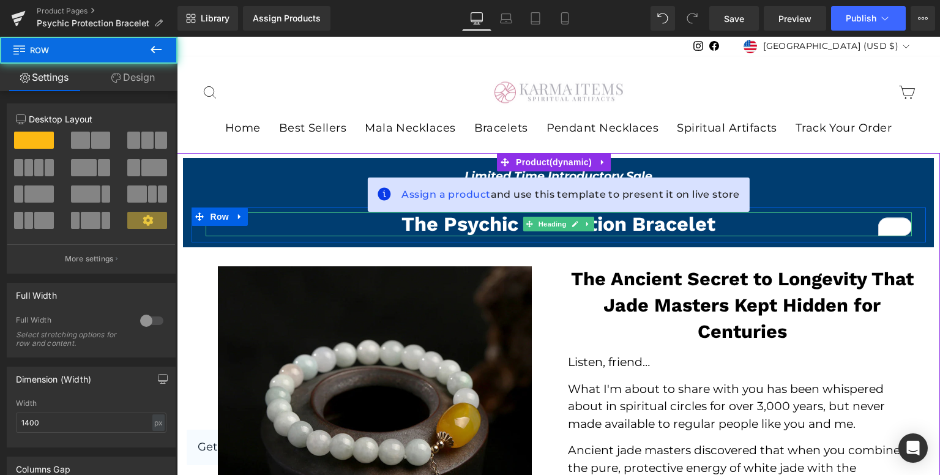
click at [351, 182] on div "Limited Time Introductory Sale Text Block" at bounding box center [559, 177] width 706 height 18
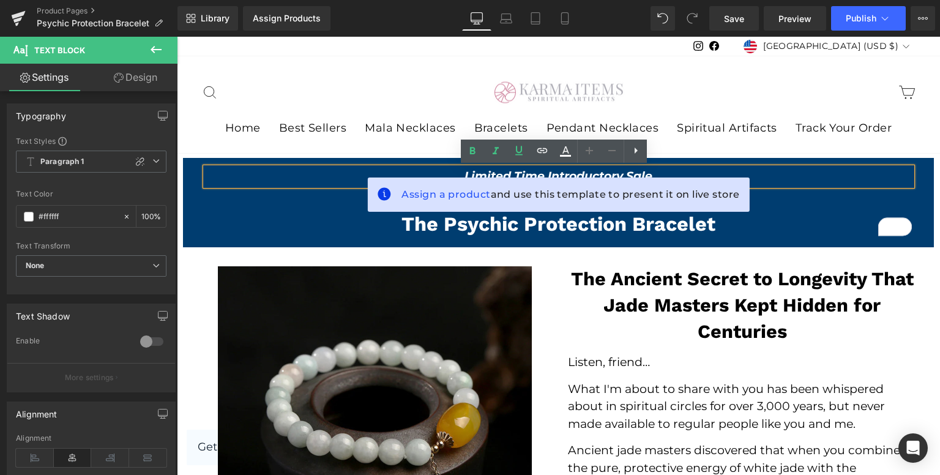
click at [344, 176] on p "Limited Time Introductory Sale" at bounding box center [559, 177] width 706 height 18
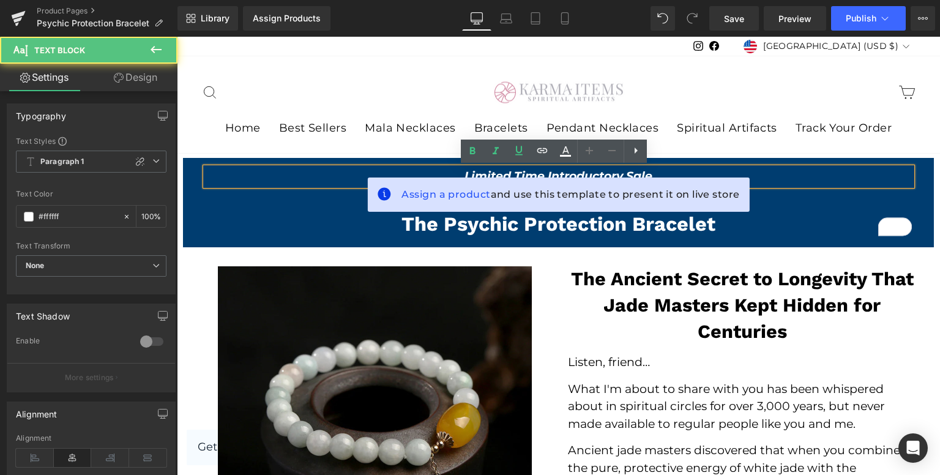
click at [338, 201] on p "50% OFF [DATE]:" at bounding box center [558, 199] width 751 height 18
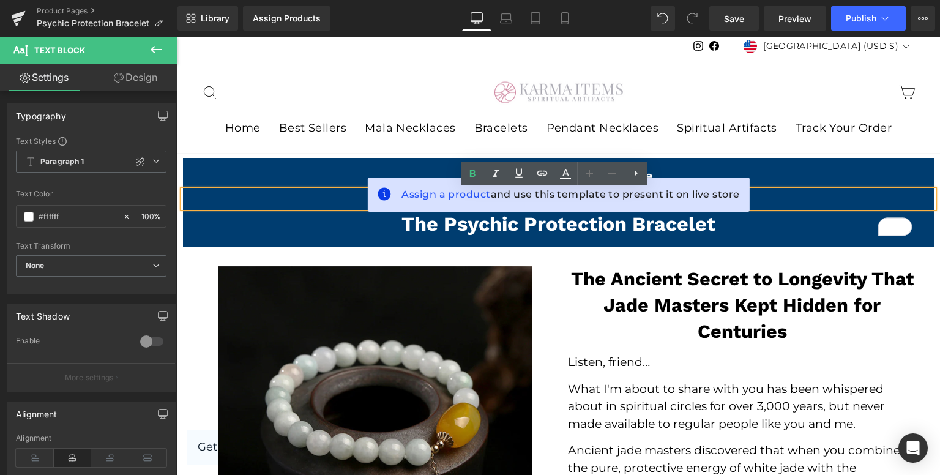
click at [686, 176] on p "Limited Time Introductory Sale" at bounding box center [559, 177] width 706 height 18
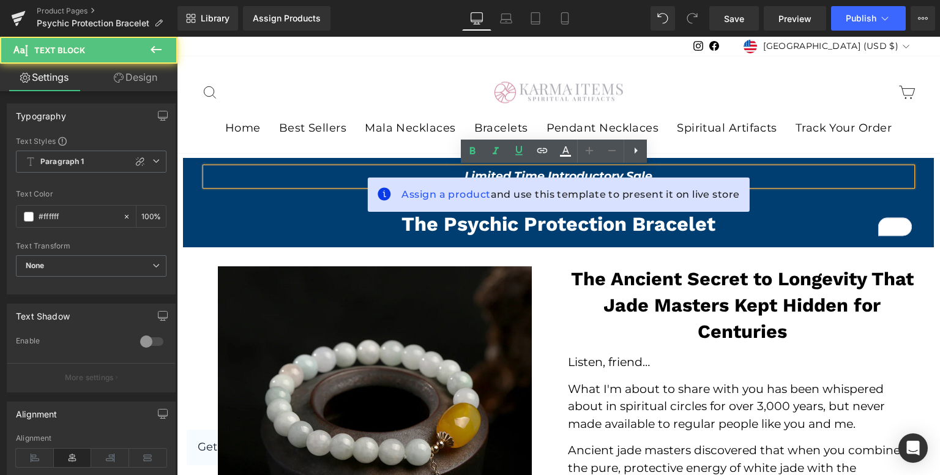
click at [629, 179] on div "Assign a product and use this template to present it on live store" at bounding box center [558, 194] width 382 height 34
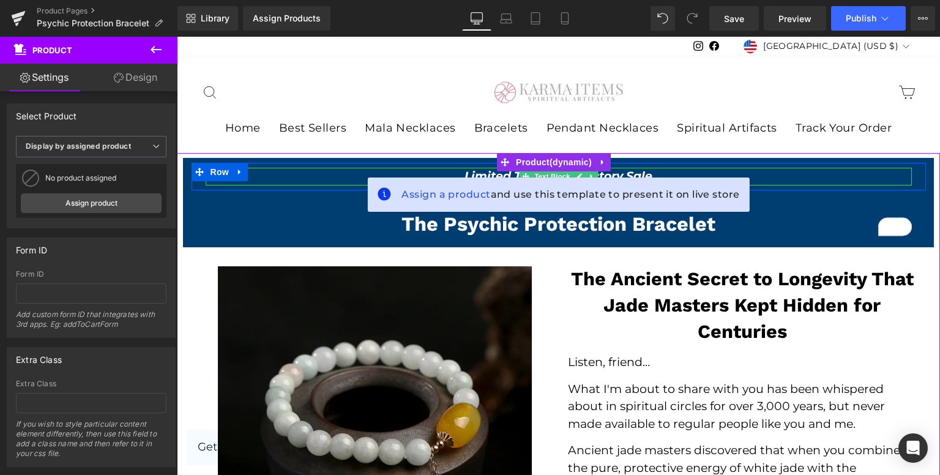
click at [591, 174] on link at bounding box center [591, 176] width 13 height 15
click at [634, 171] on u "Limited Time Introductory Sale" at bounding box center [558, 176] width 188 height 14
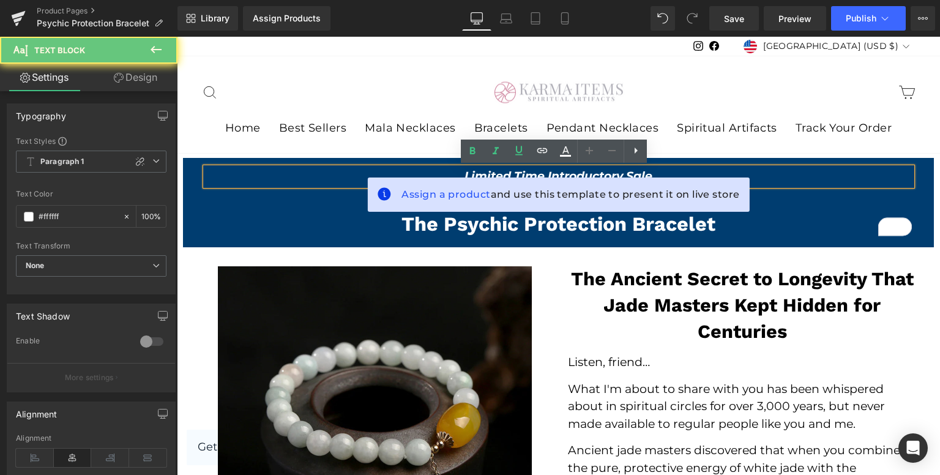
click at [553, 174] on u "Limited Time Introductory Sale" at bounding box center [558, 176] width 188 height 14
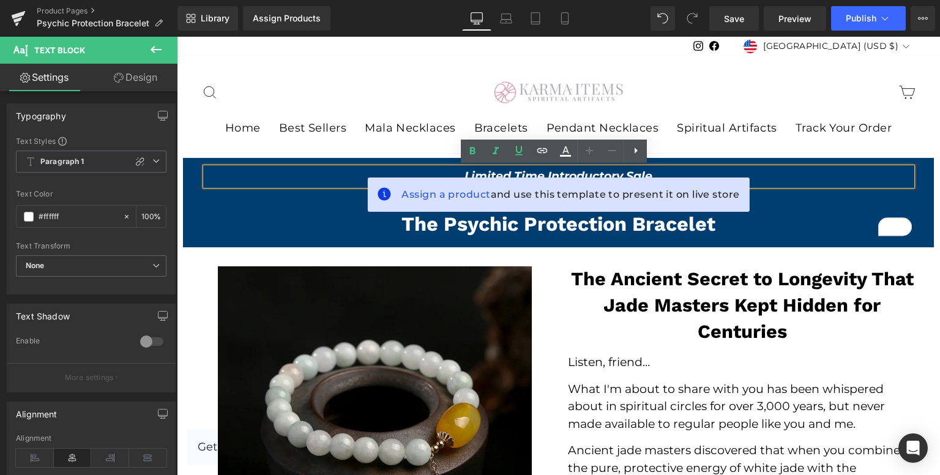
click at [544, 179] on div "Assign a product and use this template to present it on live store" at bounding box center [558, 194] width 382 height 34
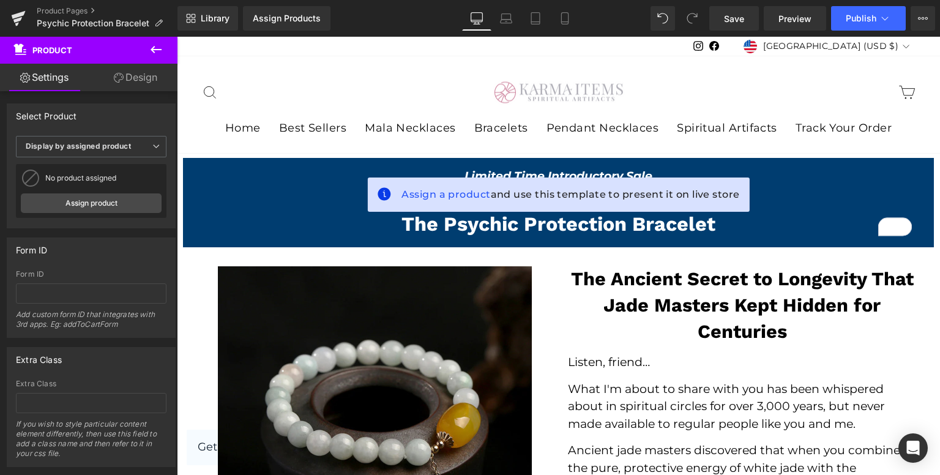
click at [541, 174] on span "Text Block" at bounding box center [533, 176] width 40 height 15
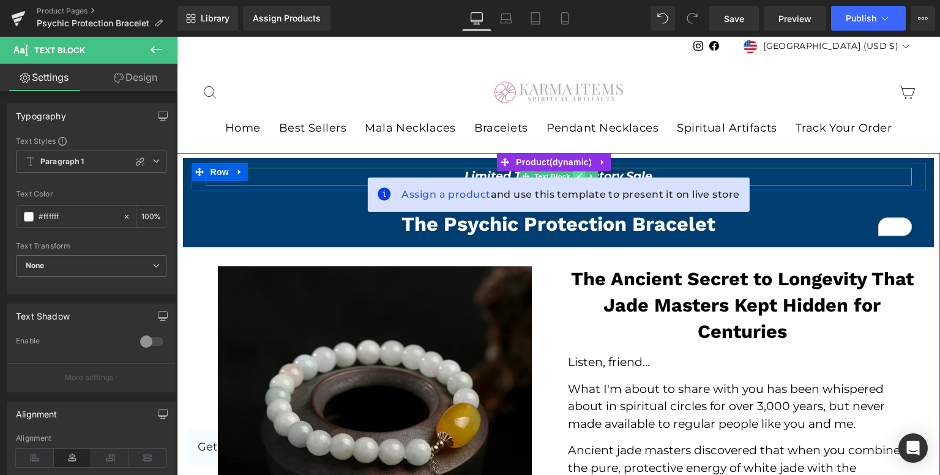
click at [575, 175] on icon at bounding box center [578, 175] width 7 height 7
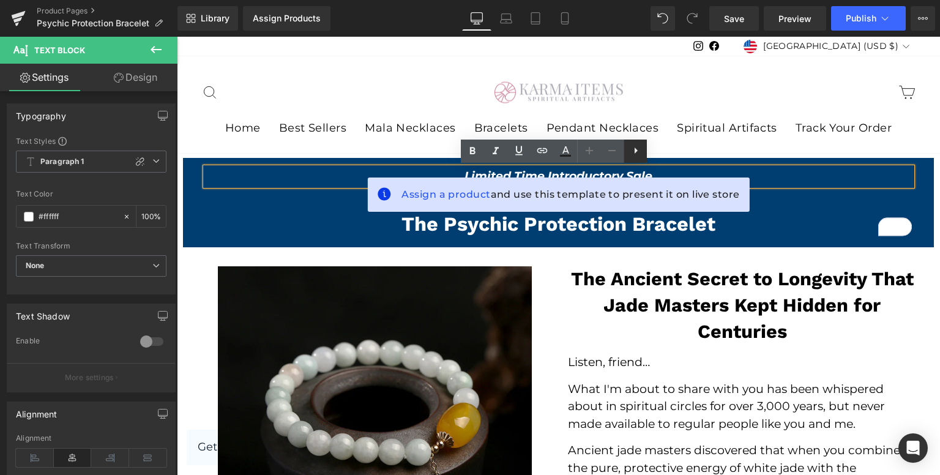
click at [637, 152] on icon at bounding box center [635, 150] width 15 height 15
click at [655, 152] on icon at bounding box center [658, 150] width 15 height 15
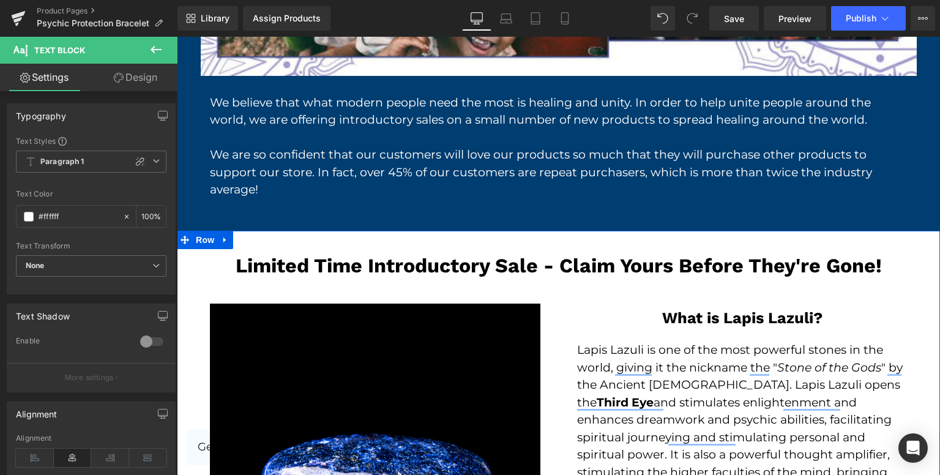
scroll to position [2202, 0]
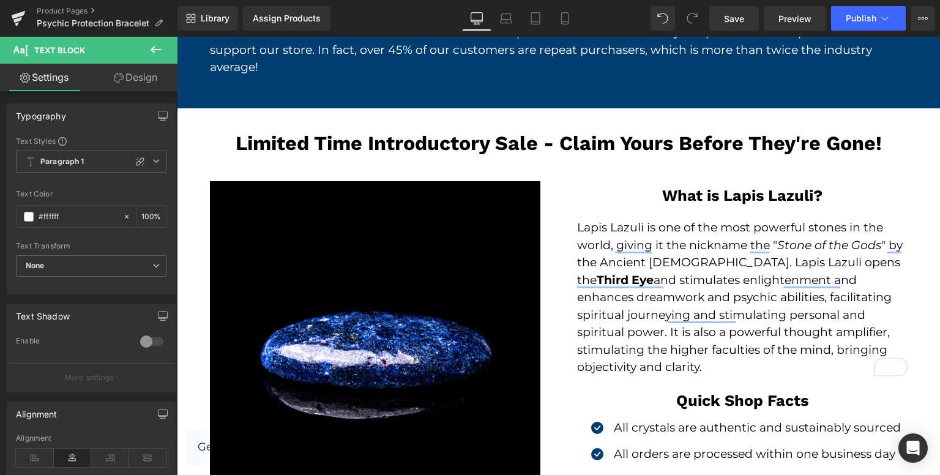
click at [804, 336] on div "Lapis Lazuli is one of the most powerful stones in the world, giving it the nic…" at bounding box center [742, 297] width 330 height 157
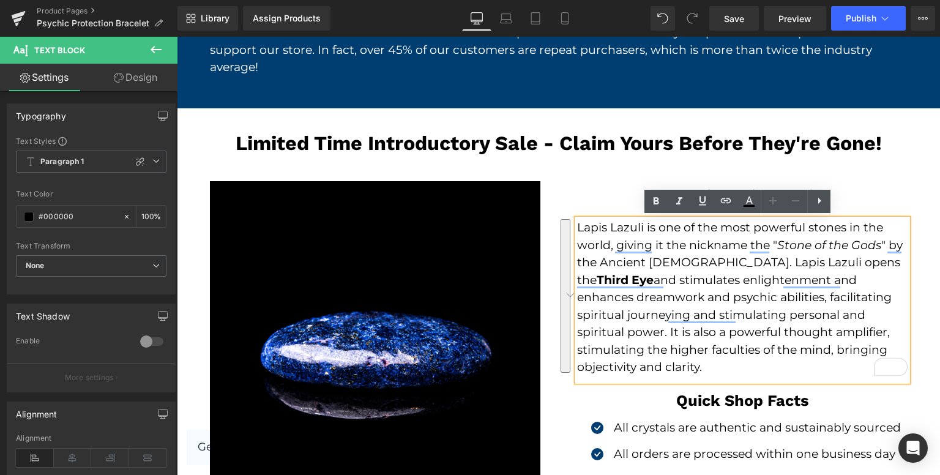
drag, startPoint x: 667, startPoint y: 363, endPoint x: 565, endPoint y: 229, distance: 168.5
click at [568, 229] on div "Lapis Lazuli is one of the most powerful stones in the world, giving it the nic…" at bounding box center [742, 300] width 349 height 162
copy div "Lapis Lazuli is one of the most powerful stones in the world, giving it the nic…"
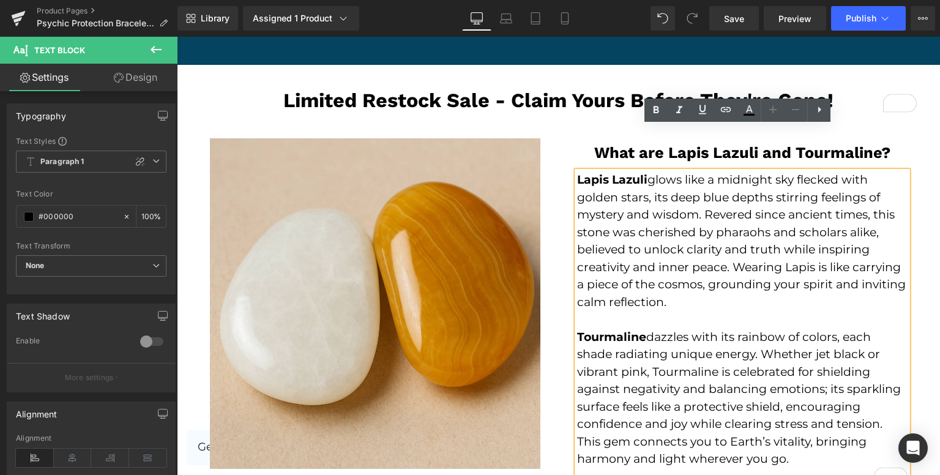
scroll to position [2077, 0]
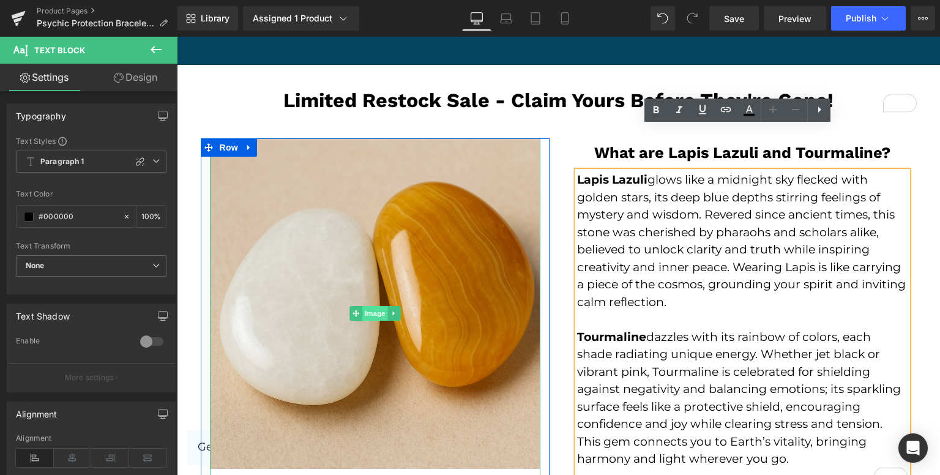
click at [372, 306] on span "Image" at bounding box center [375, 313] width 26 height 15
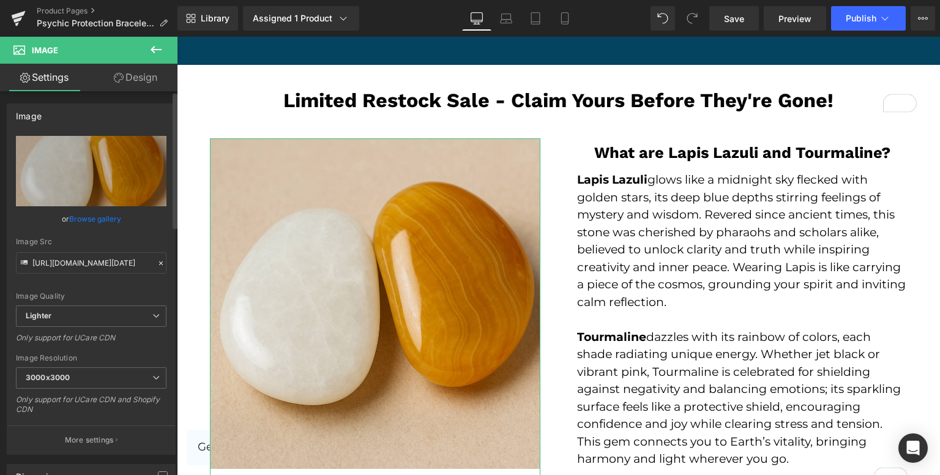
click at [109, 216] on link "Browse gallery" at bounding box center [95, 218] width 52 height 21
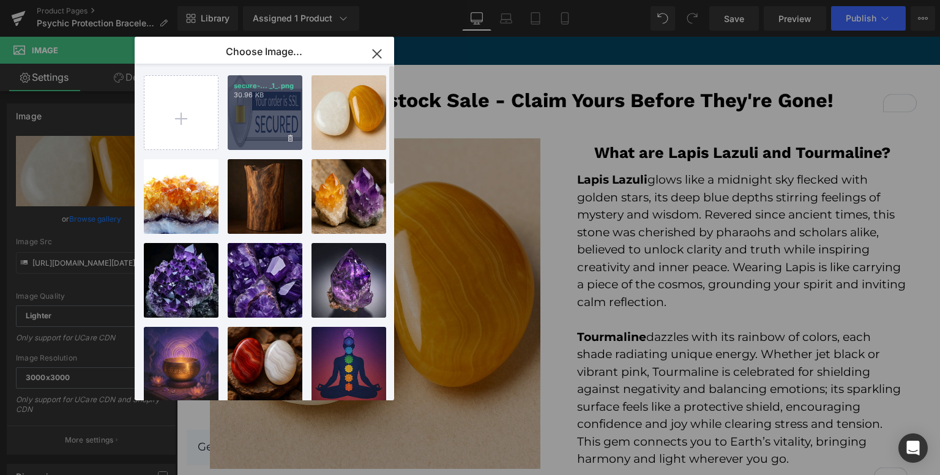
scroll to position [0, 0]
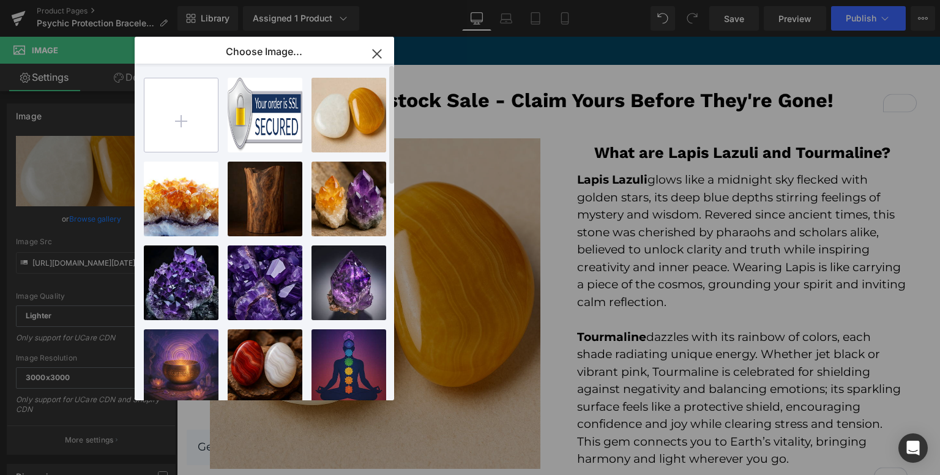
click at [179, 119] on input "file" at bounding box center [180, 114] width 73 height 73
type input "C:\fakepath\ChatGPT Image [DATE], 02_51_01 PM.png"
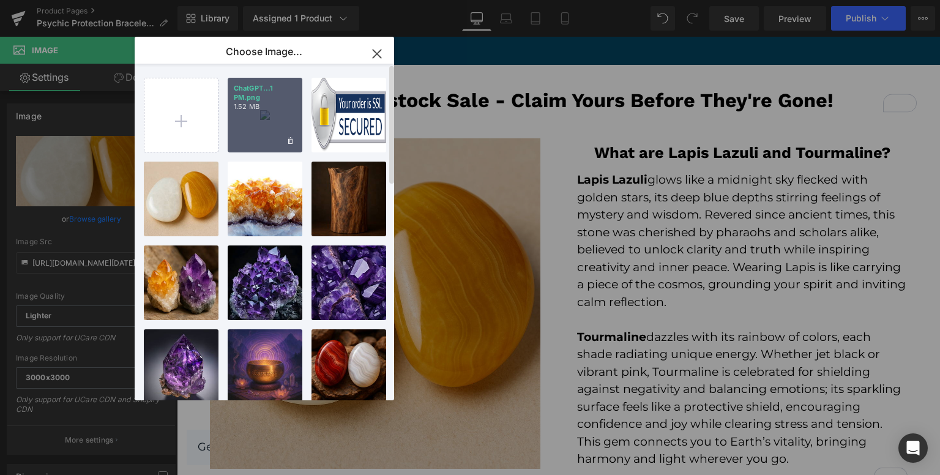
click at [284, 130] on div "ChatGPT...1 PM.png 1.52 MB" at bounding box center [265, 115] width 75 height 75
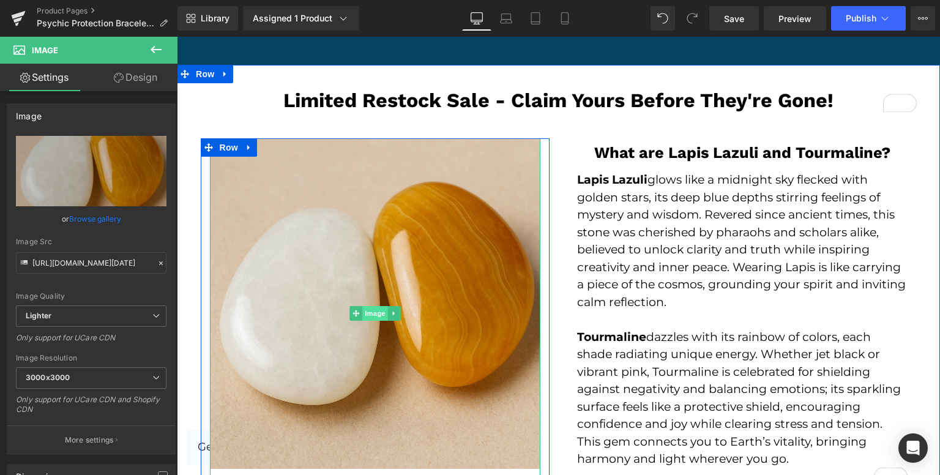
click at [363, 306] on span "Image" at bounding box center [375, 313] width 26 height 15
click at [362, 306] on span "Image" at bounding box center [375, 313] width 26 height 15
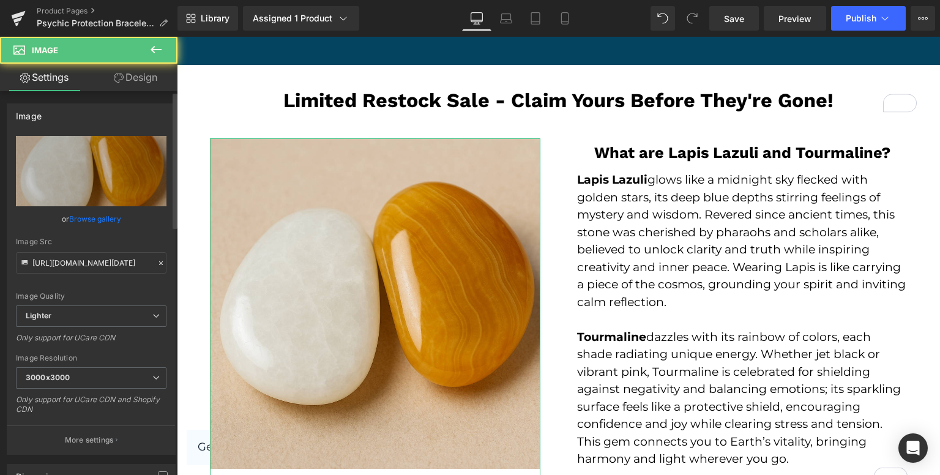
click at [122, 221] on div "or Browse gallery" at bounding box center [91, 218] width 150 height 13
click at [96, 218] on link "Browse gallery" at bounding box center [95, 218] width 52 height 21
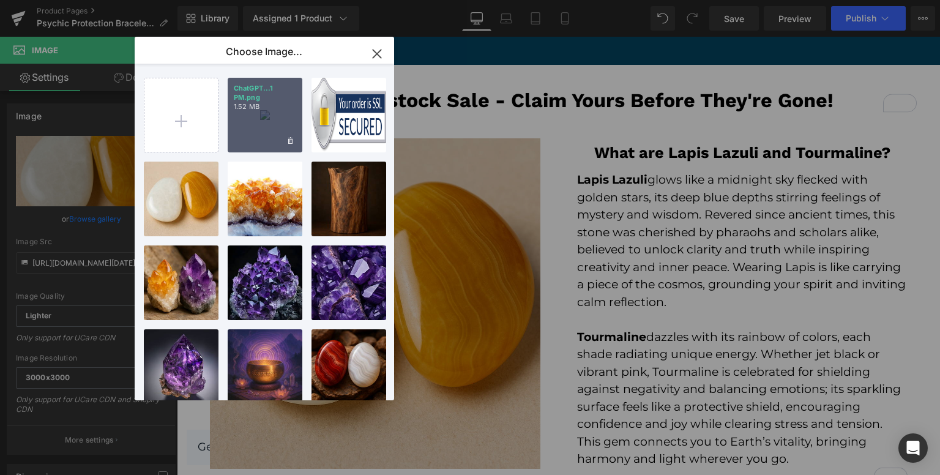
click at [253, 143] on div "ChatGPT...1 PM.png 1.52 MB" at bounding box center [265, 115] width 75 height 75
type input "[URL][DOMAIN_NAME][DATE]"
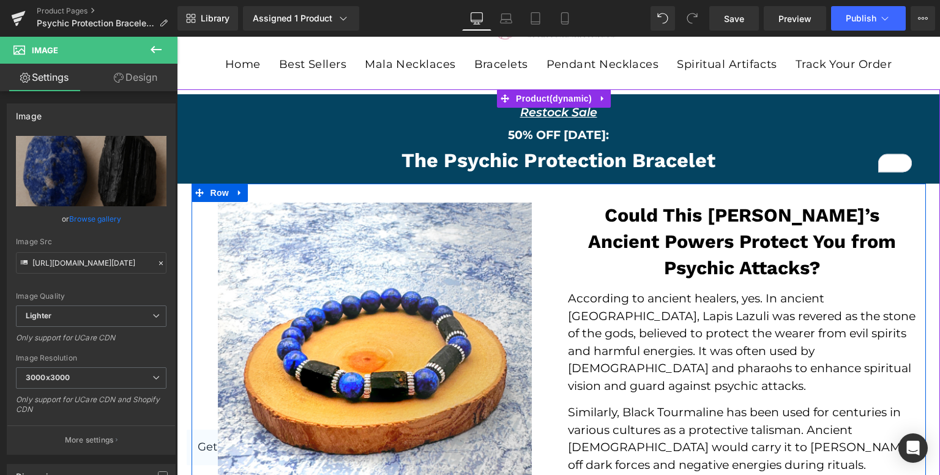
scroll to position [59, 0]
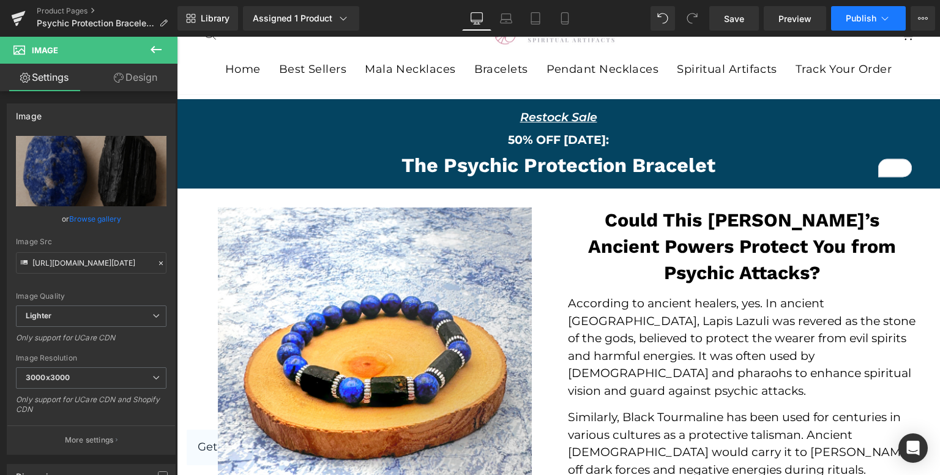
click at [861, 23] on span "Publish" at bounding box center [860, 18] width 31 height 10
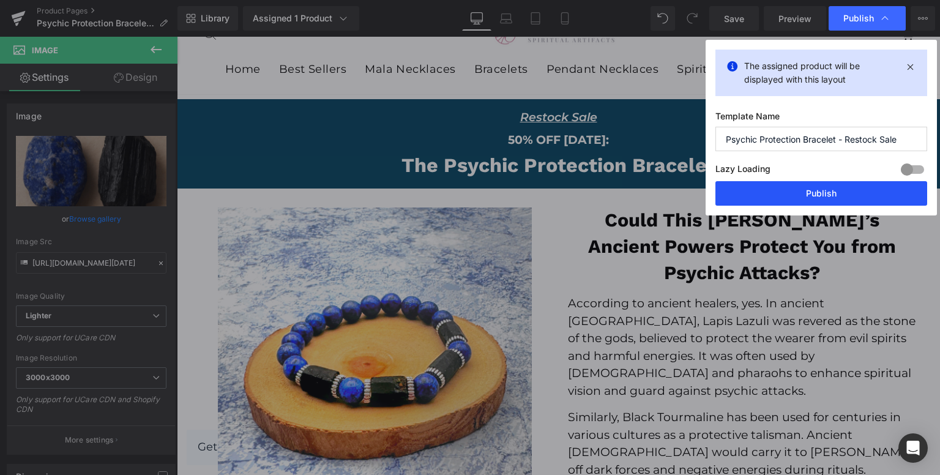
click at [812, 195] on button "Publish" at bounding box center [821, 193] width 212 height 24
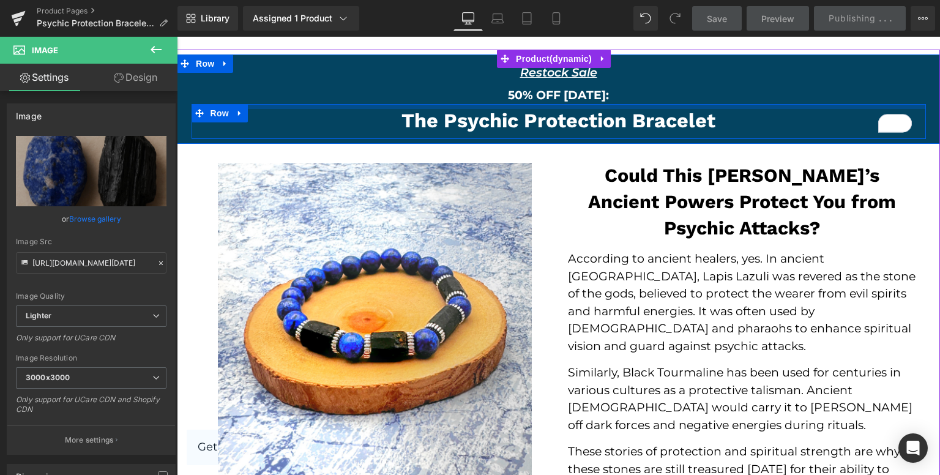
scroll to position [120, 0]
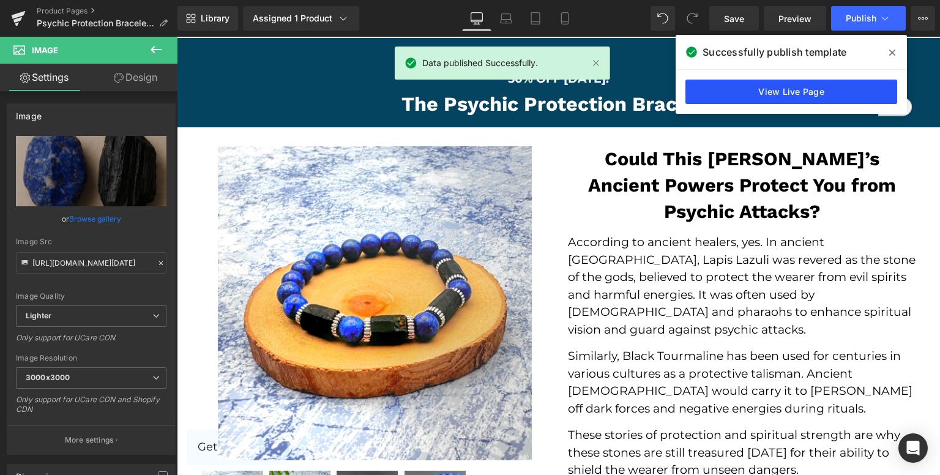
click at [815, 87] on link "View Live Page" at bounding box center [791, 92] width 212 height 24
